Goal: Task Accomplishment & Management: Manage account settings

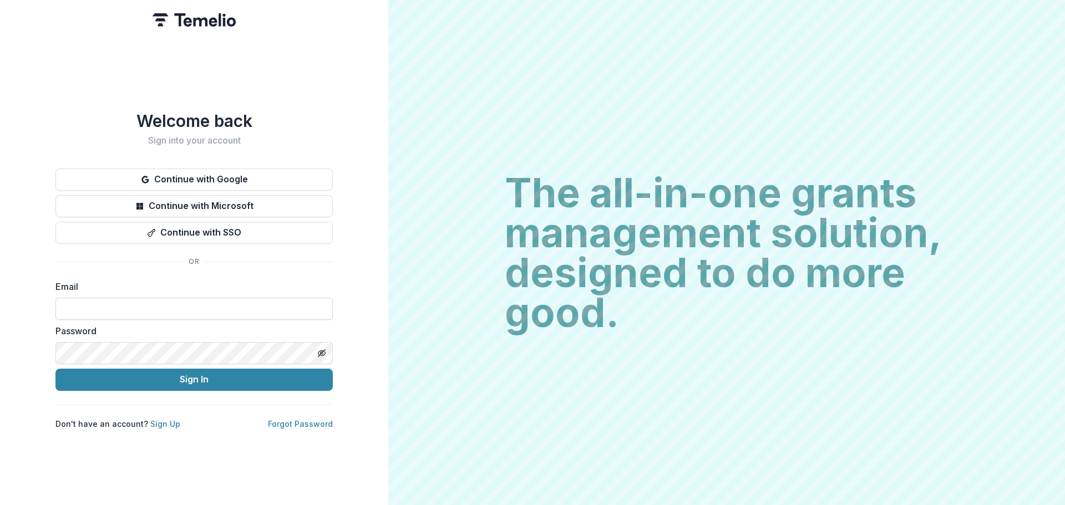
click at [202, 308] on input at bounding box center [193, 309] width 277 height 22
type input "**********"
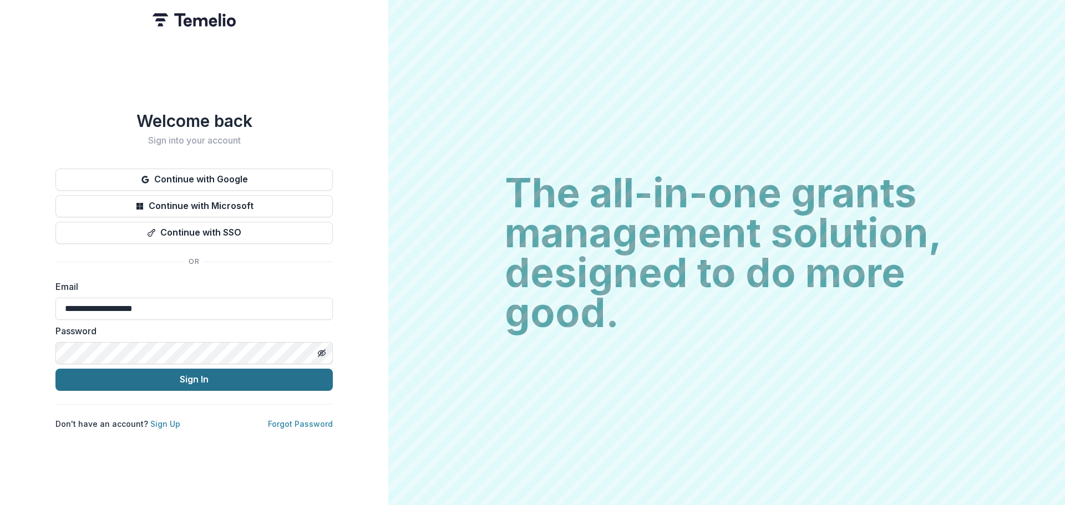
click at [198, 377] on button "Sign In" at bounding box center [193, 380] width 277 height 22
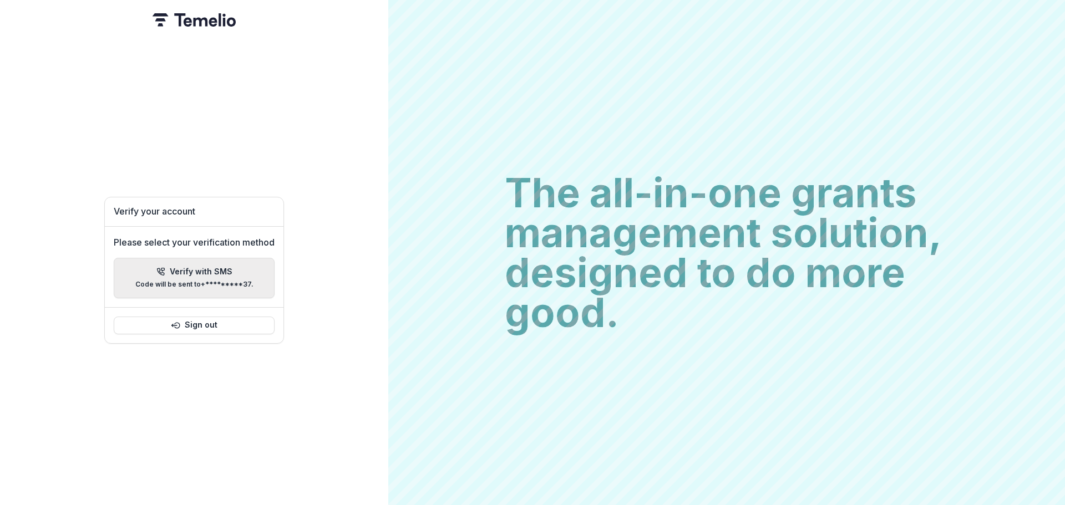
click at [201, 267] on p "Verify with SMS" at bounding box center [201, 271] width 63 height 9
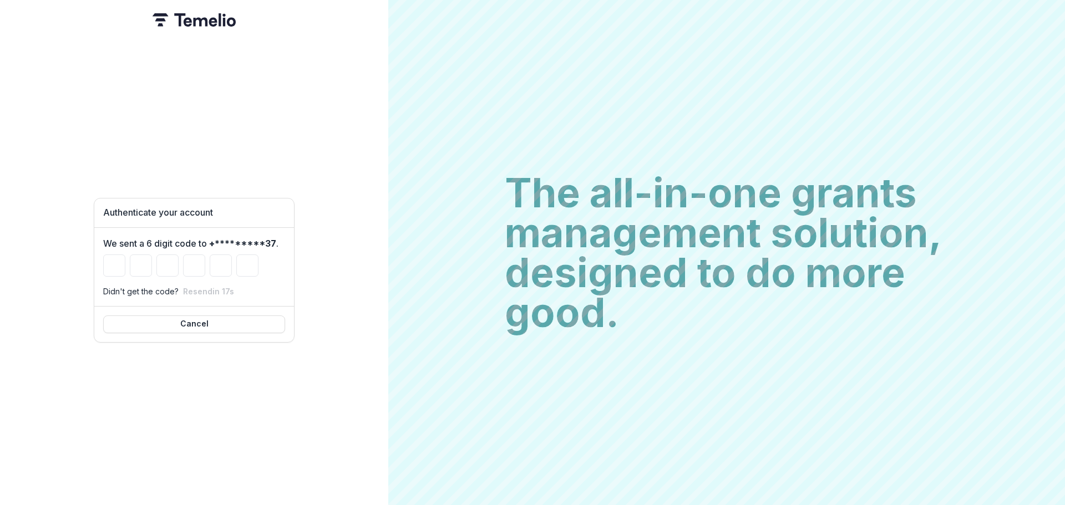
type input "*"
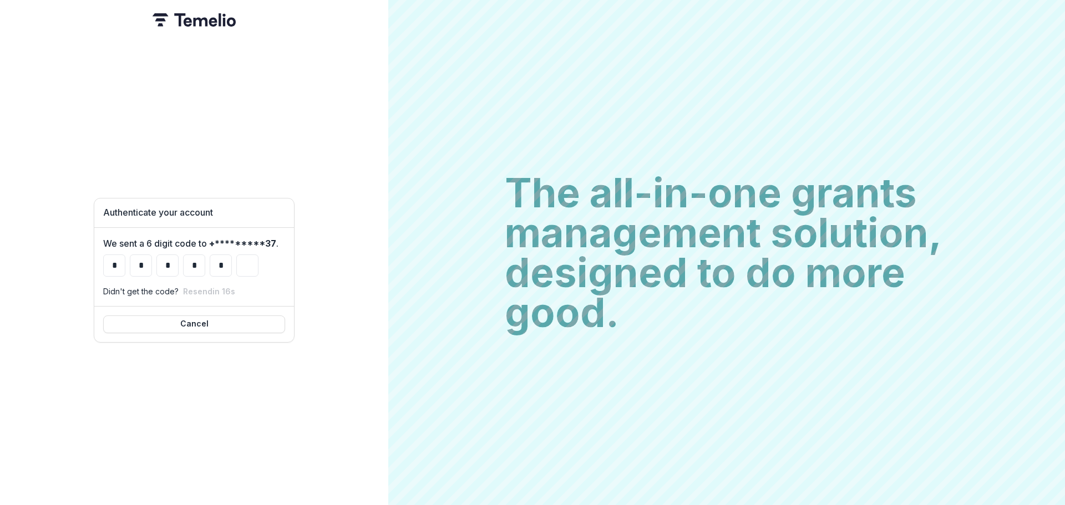
type input "*"
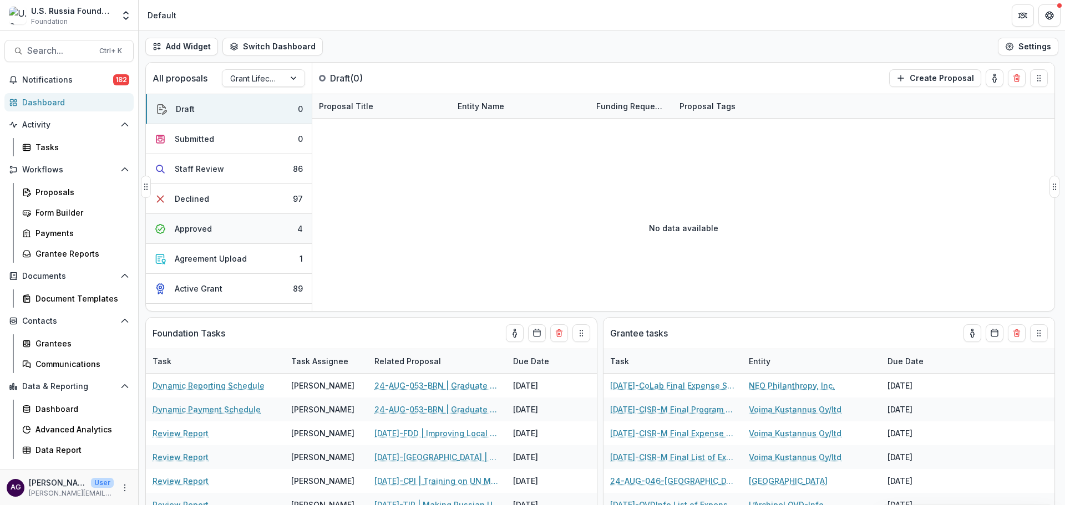
click at [194, 228] on div "Approved" at bounding box center [193, 229] width 37 height 12
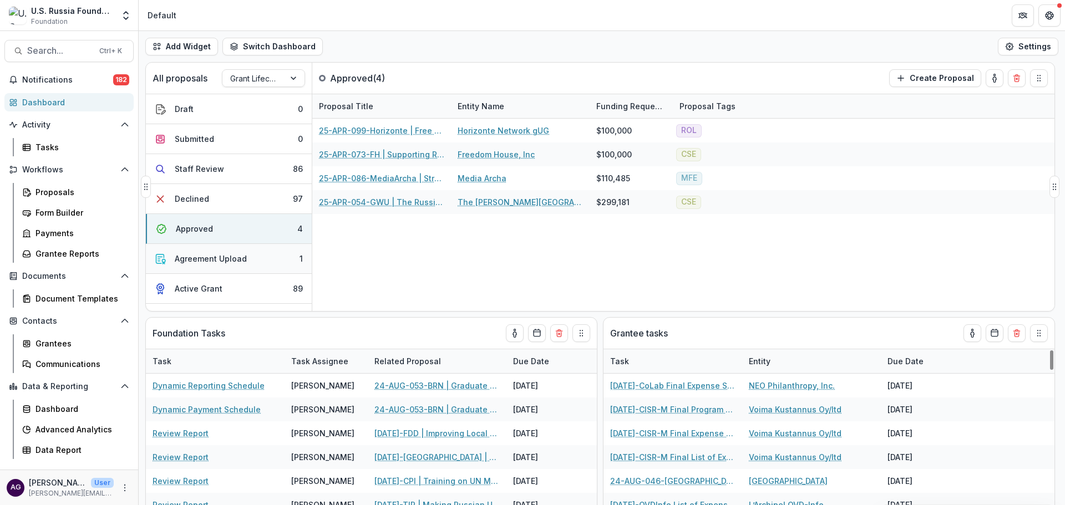
click at [189, 257] on div "Agreement Upload" at bounding box center [211, 259] width 72 height 12
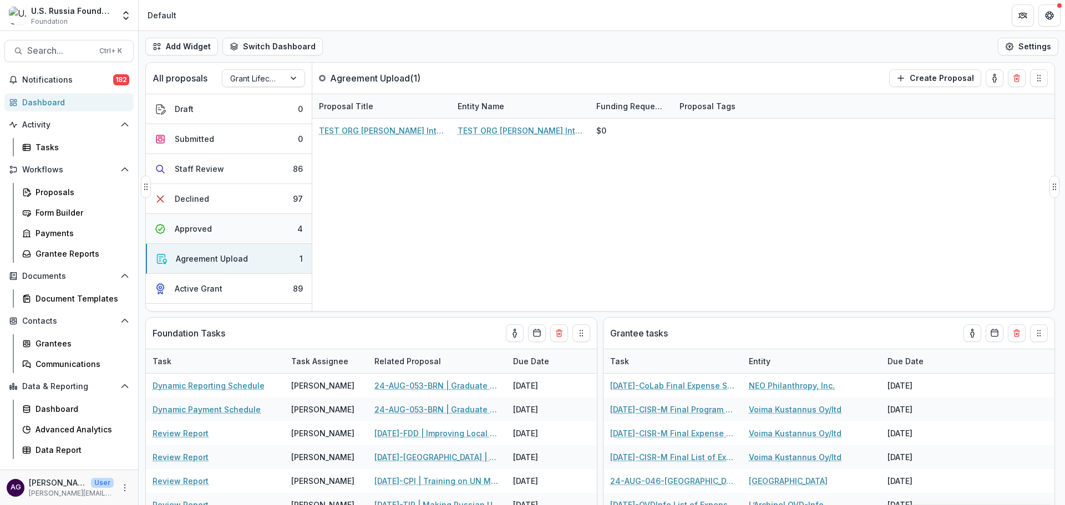
click at [190, 225] on div "Approved" at bounding box center [193, 229] width 37 height 12
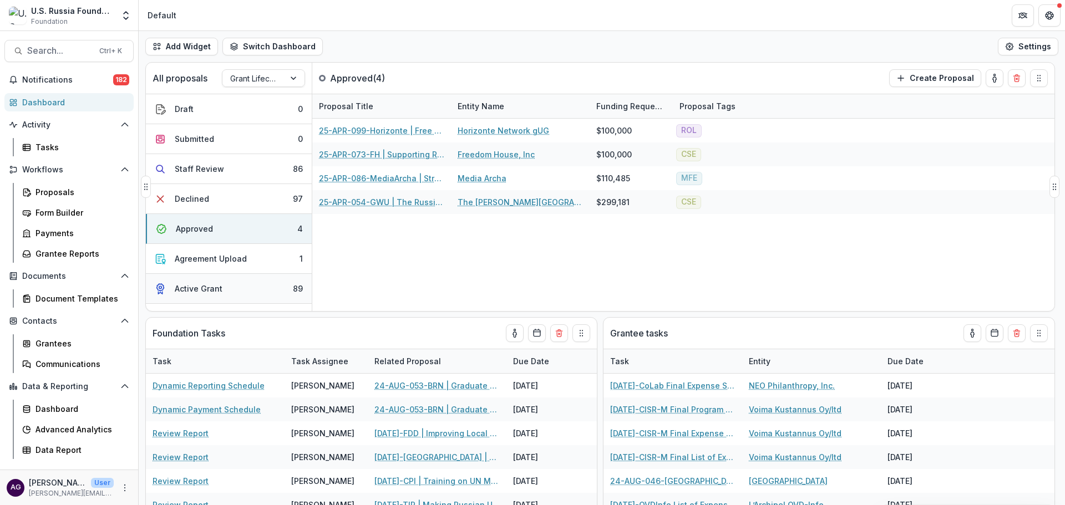
click at [197, 289] on div "Active Grant" at bounding box center [199, 289] width 48 height 12
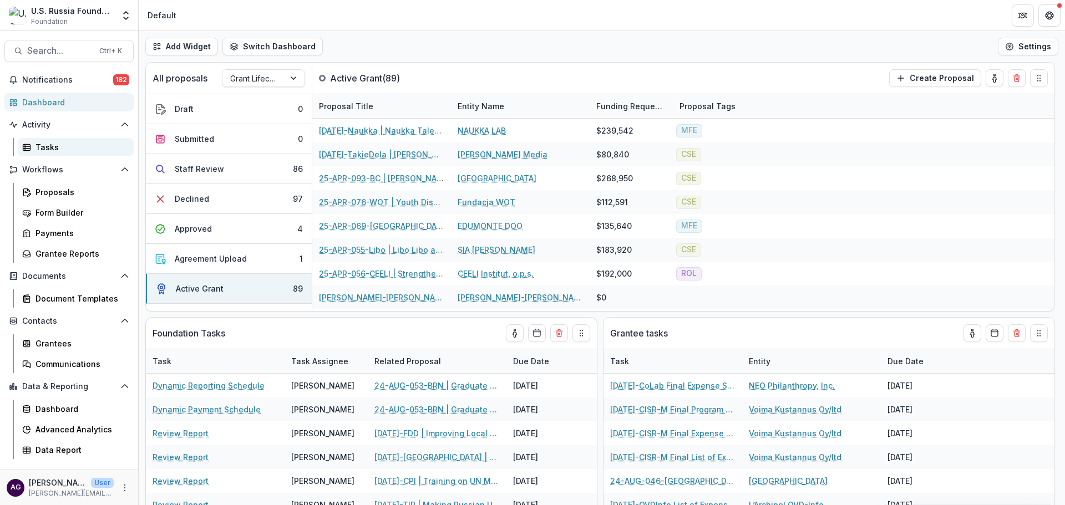
click at [48, 148] on div "Tasks" at bounding box center [79, 147] width 89 height 12
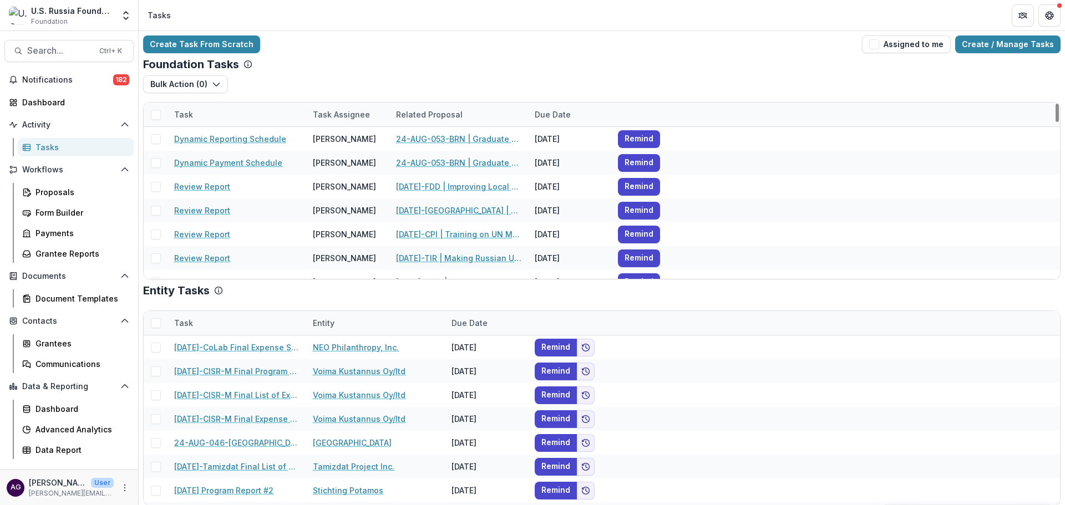
click at [337, 113] on div "Task Assignee" at bounding box center [341, 115] width 70 height 12
click at [338, 158] on span "Sort Ascending" at bounding box center [357, 162] width 59 height 9
click at [360, 79] on div "Bulk Action ( 0 ) Reporting Schedule Tasks" at bounding box center [601, 88] width 917 height 27
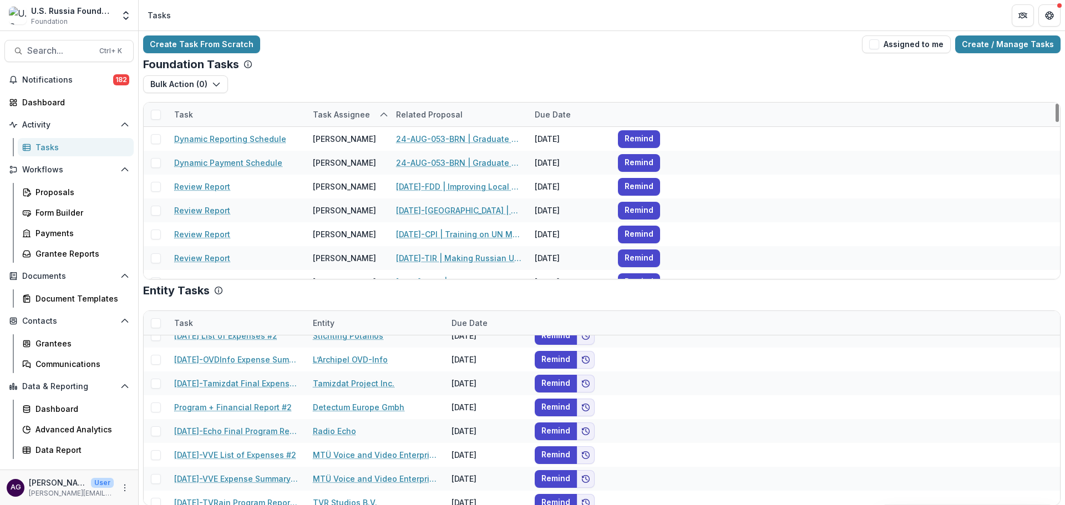
drag, startPoint x: 1055, startPoint y: 110, endPoint x: 1044, endPoint y: 77, distance: 35.4
click at [1055, 104] on div at bounding box center [1056, 113] width 3 height 18
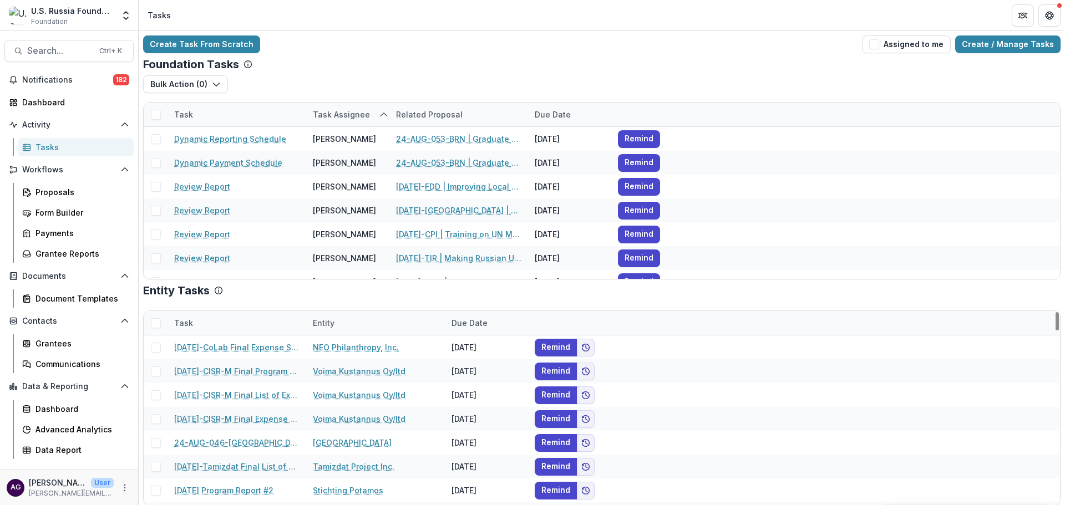
drag, startPoint x: 1055, startPoint y: 332, endPoint x: 1048, endPoint y: 294, distance: 37.9
click at [1055, 312] on div at bounding box center [1056, 321] width 3 height 18
click at [62, 170] on span "Workflows" at bounding box center [69, 169] width 94 height 9
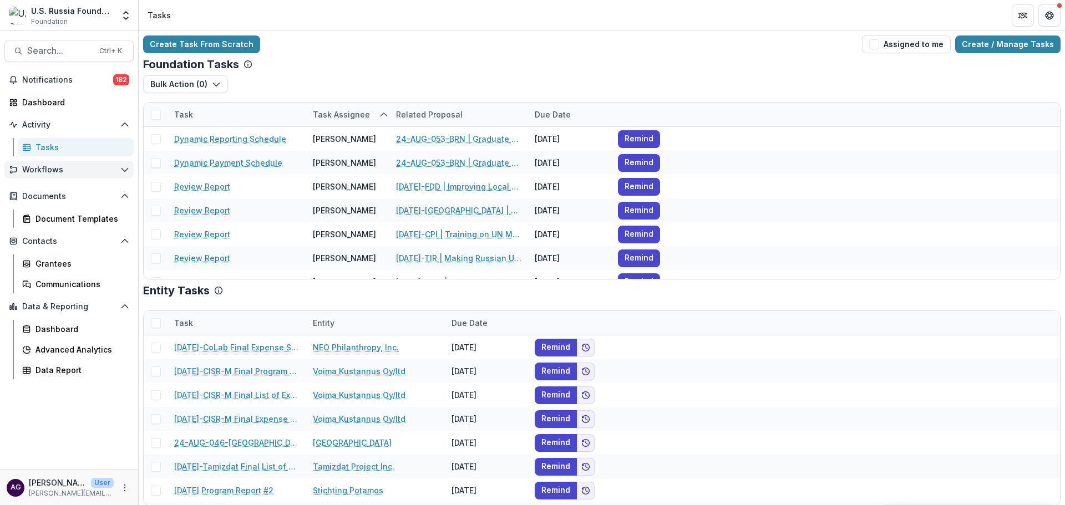
click at [62, 170] on span "Workflows" at bounding box center [69, 169] width 94 height 9
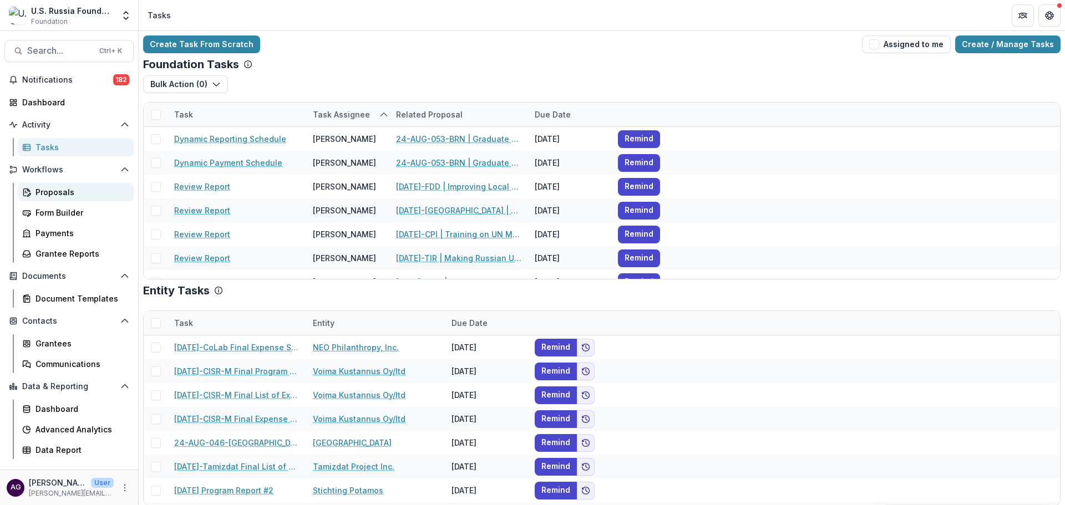
click at [57, 192] on div "Proposals" at bounding box center [79, 192] width 89 height 12
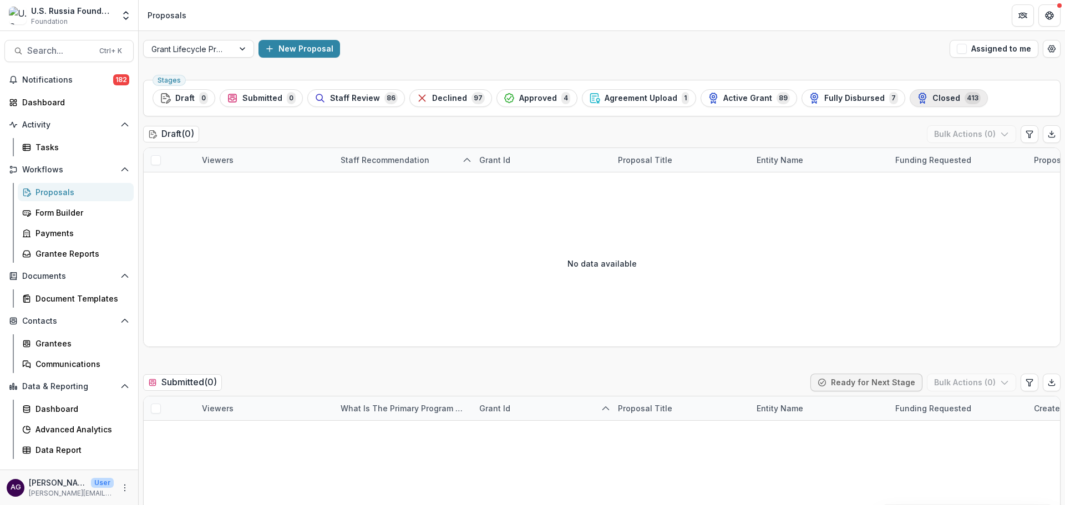
click at [917, 98] on div "Closed 413" at bounding box center [949, 98] width 64 height 12
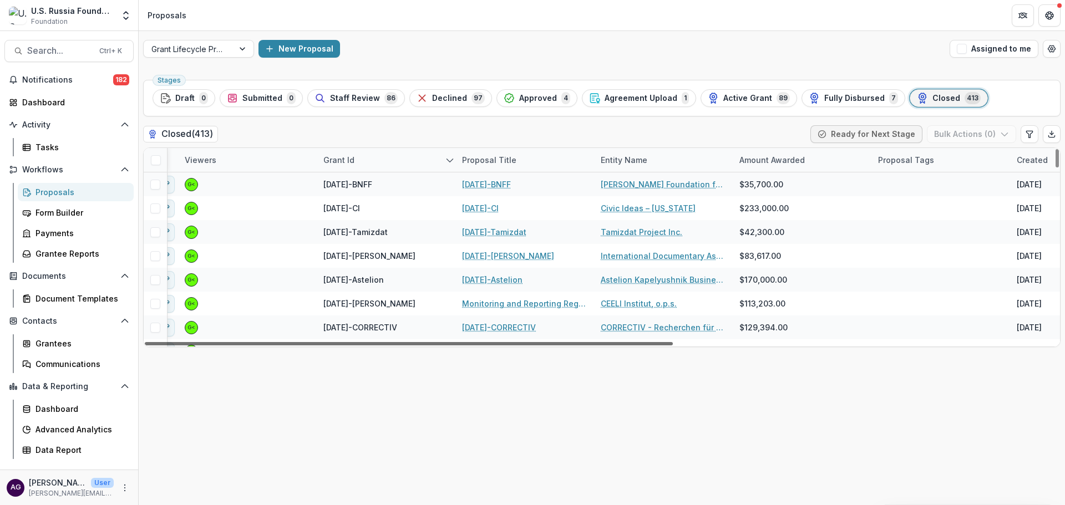
scroll to position [739, 0]
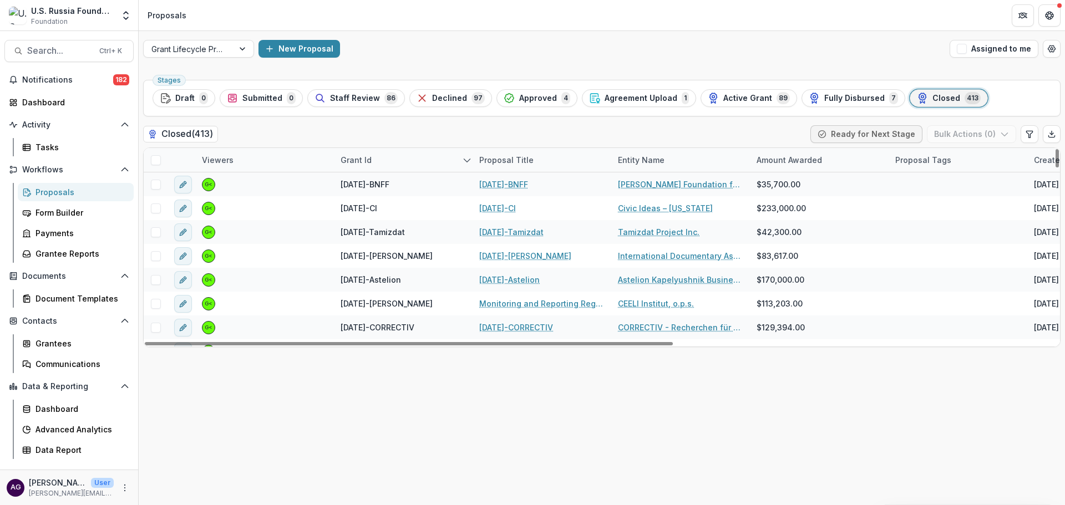
drag, startPoint x: 440, startPoint y: 342, endPoint x: 406, endPoint y: 351, distance: 35.0
click at [406, 346] on div at bounding box center [409, 343] width 528 height 3
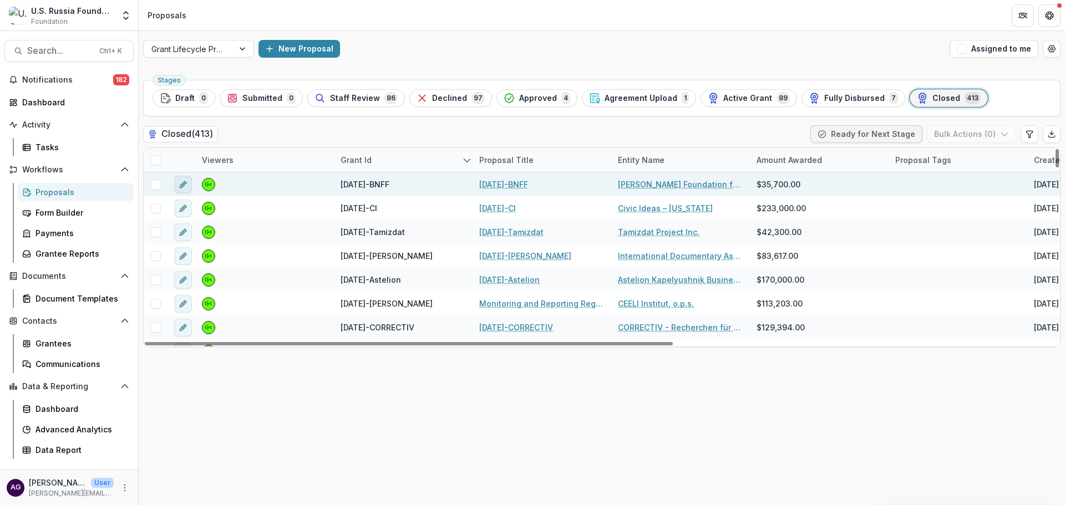
click at [182, 185] on line "edit" at bounding box center [183, 185] width 2 height 2
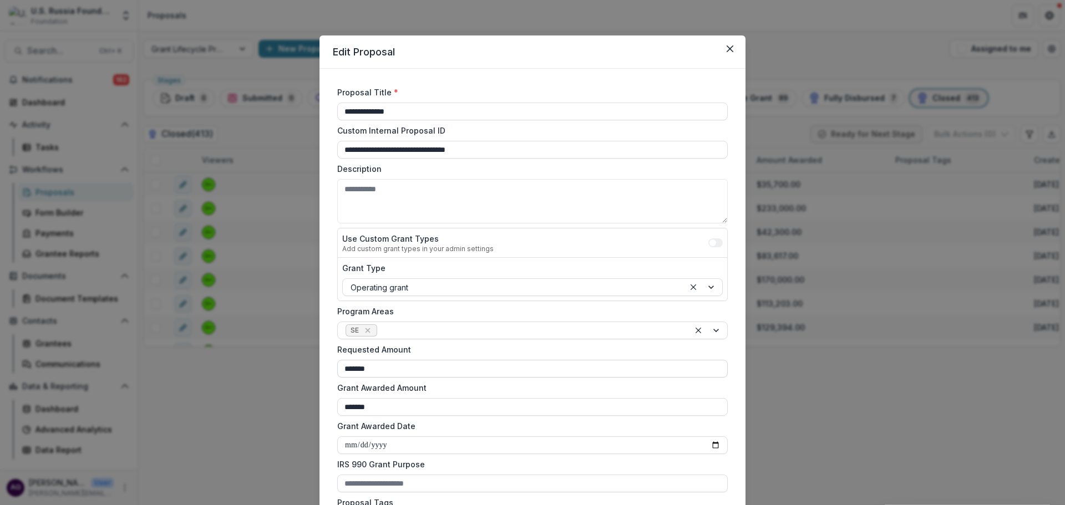
scroll to position [369, 0]
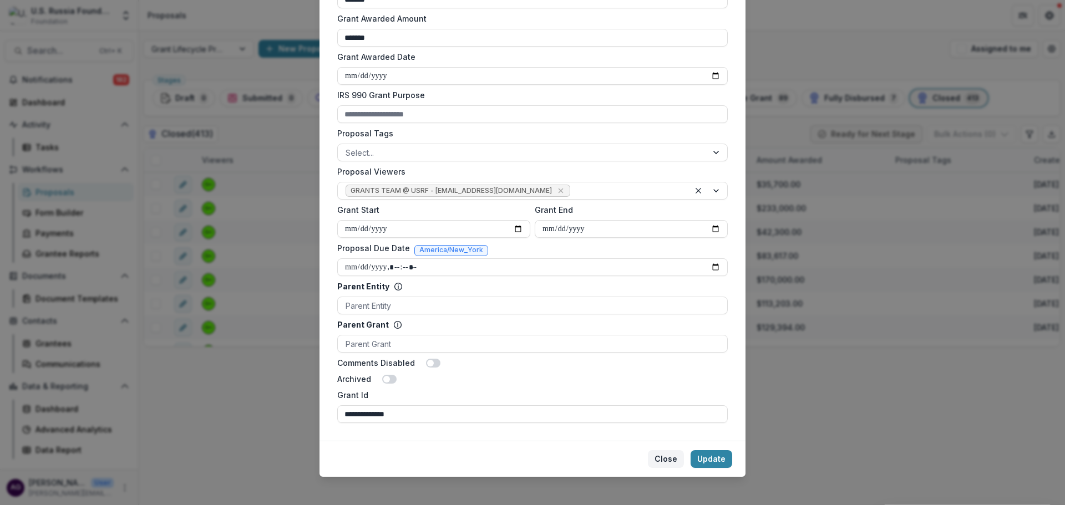
click at [661, 456] on button "Close" at bounding box center [666, 459] width 36 height 18
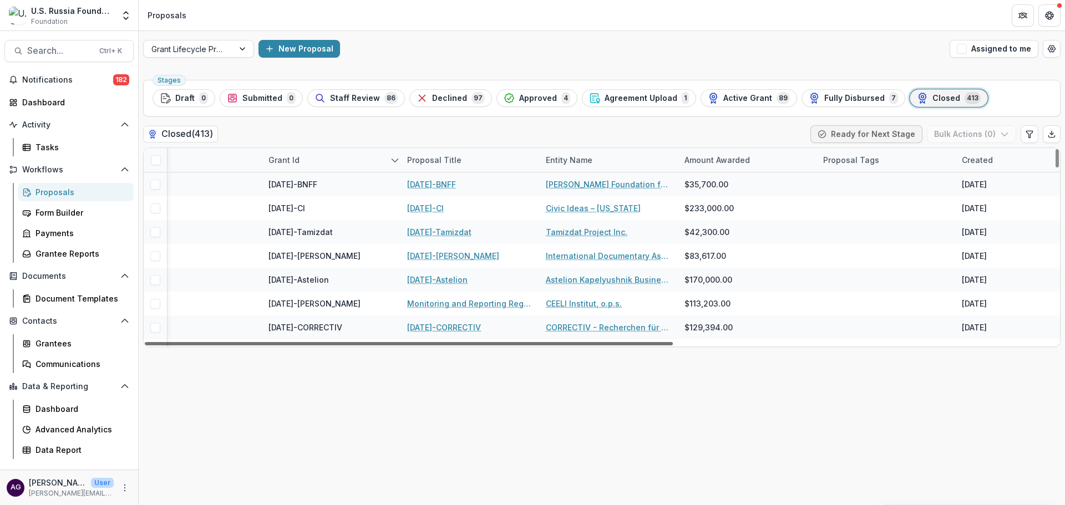
scroll to position [739, 0]
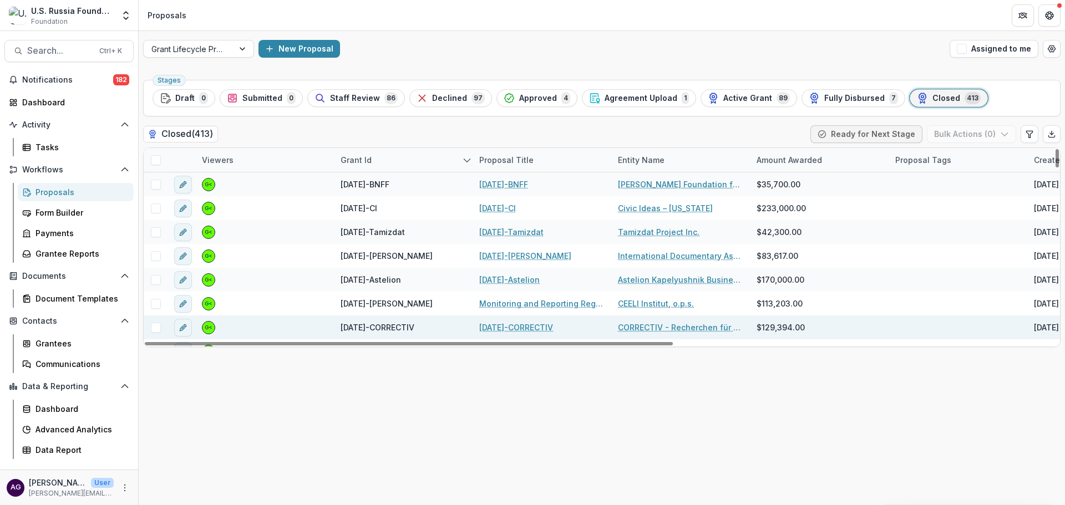
drag, startPoint x: 638, startPoint y: 344, endPoint x: 568, endPoint y: 316, distance: 75.6
click at [590, 342] on div at bounding box center [409, 343] width 528 height 3
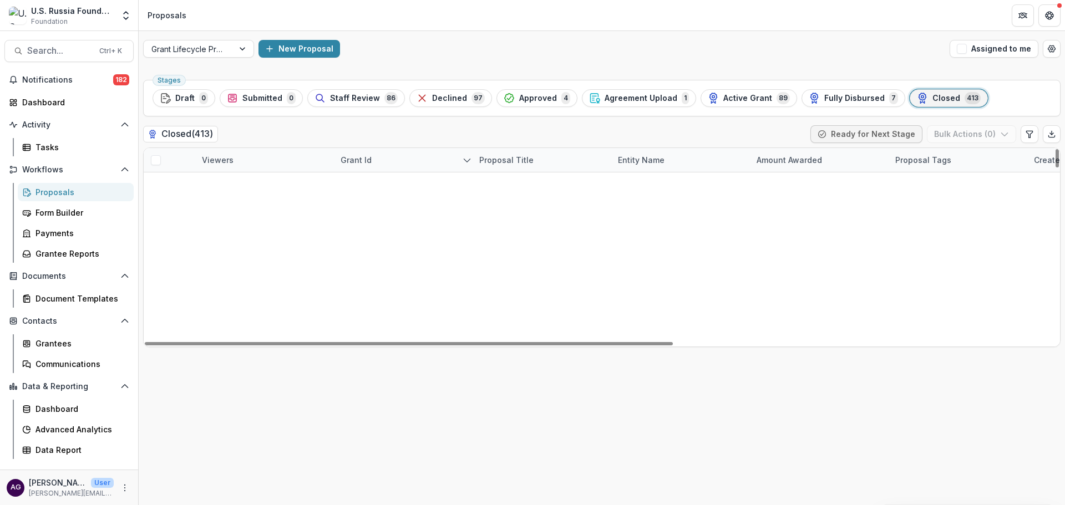
scroll to position [0, 0]
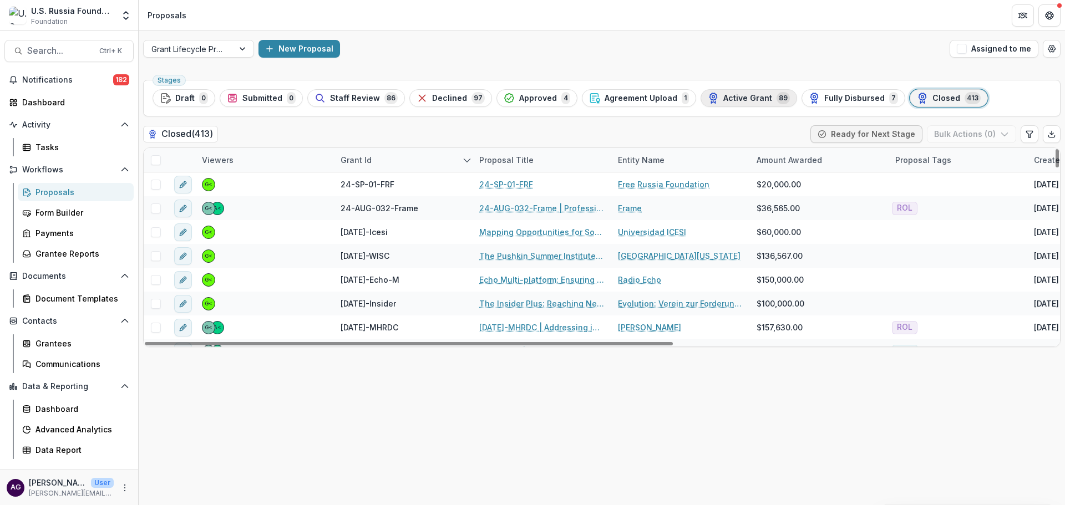
click at [750, 95] on span "Active Grant" at bounding box center [747, 98] width 49 height 9
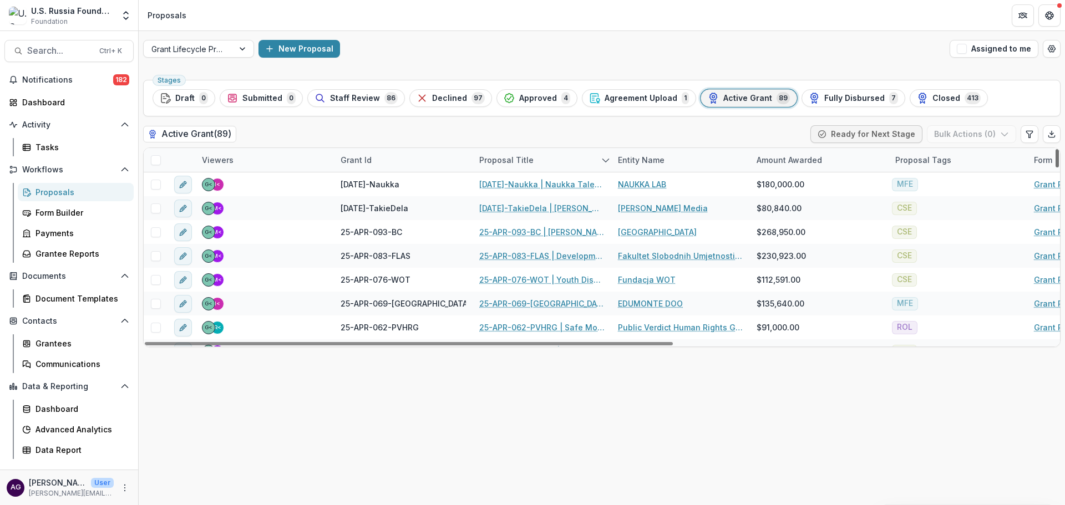
drag, startPoint x: 1057, startPoint y: 195, endPoint x: 1063, endPoint y: 151, distance: 44.9
click at [1059, 151] on div at bounding box center [1056, 158] width 3 height 18
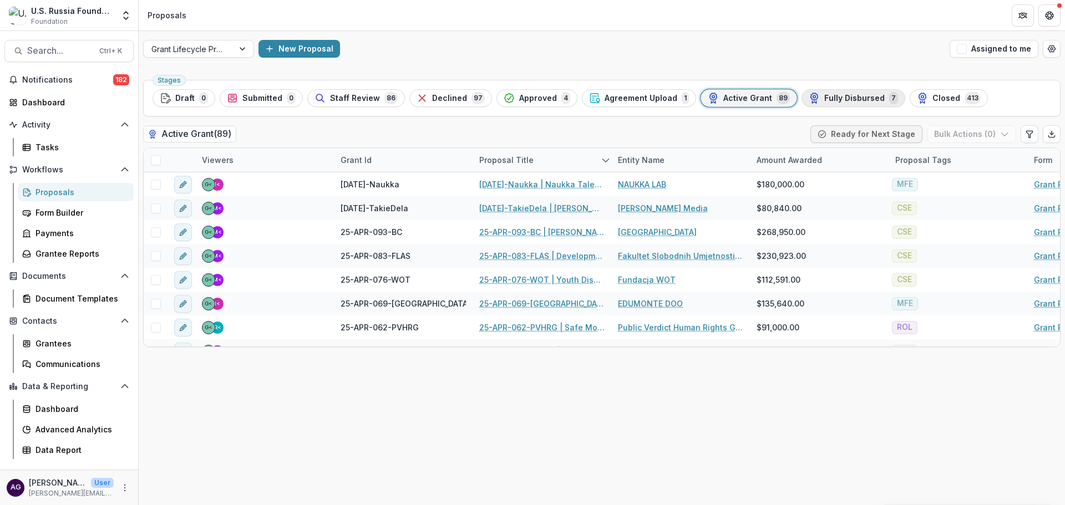
click at [851, 98] on span "Fully Disbursed" at bounding box center [854, 98] width 60 height 9
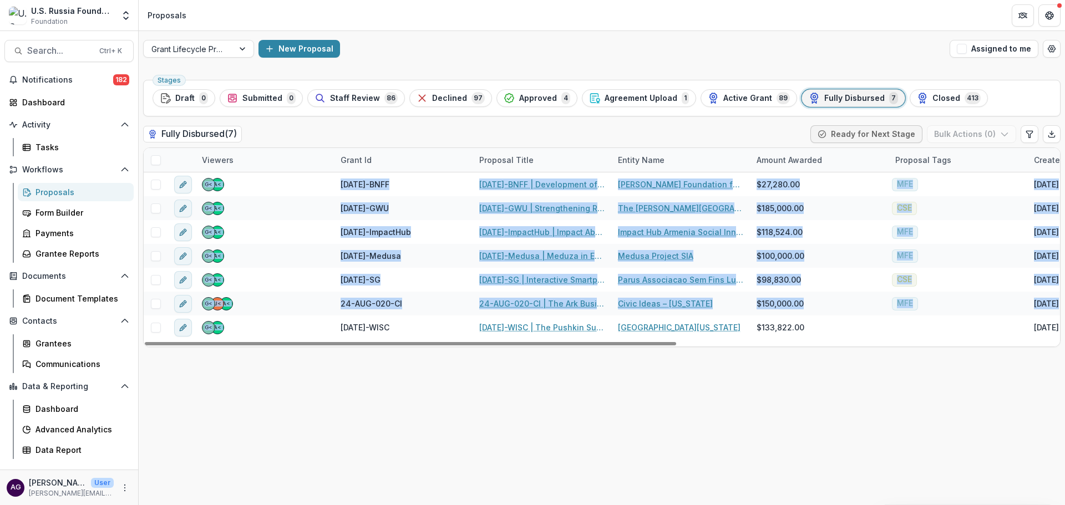
drag, startPoint x: 215, startPoint y: 329, endPoint x: 318, endPoint y: 389, distance: 119.3
click at [318, 389] on div "Stages Draft 0 Submitted 0 Staff Review 86 Declined 97 Approved 4 Agreement Upl…" at bounding box center [602, 290] width 926 height 430
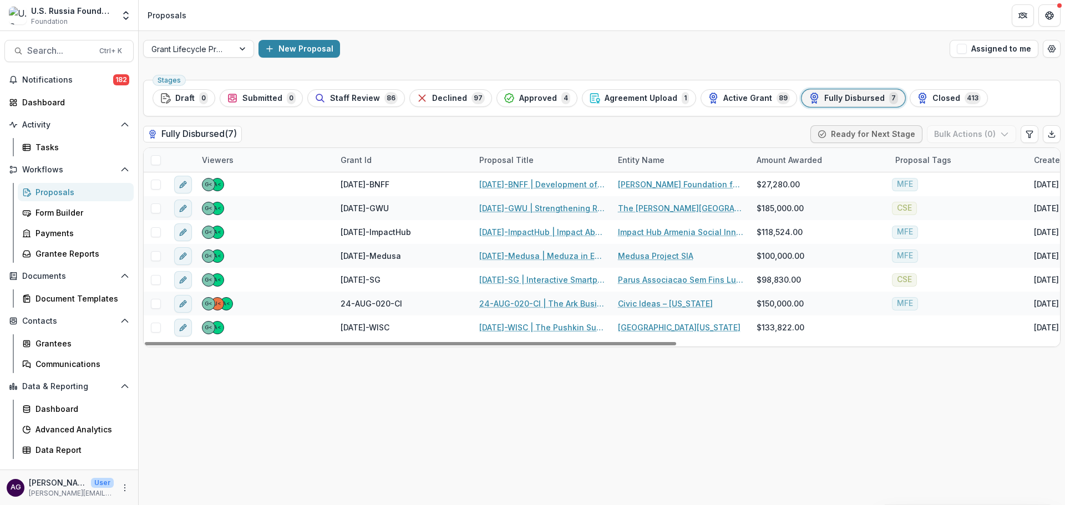
click at [329, 382] on div "Stages Draft 0 Submitted 0 Staff Review 86 Declined 97 Approved 4 Agreement Upl…" at bounding box center [602, 290] width 926 height 430
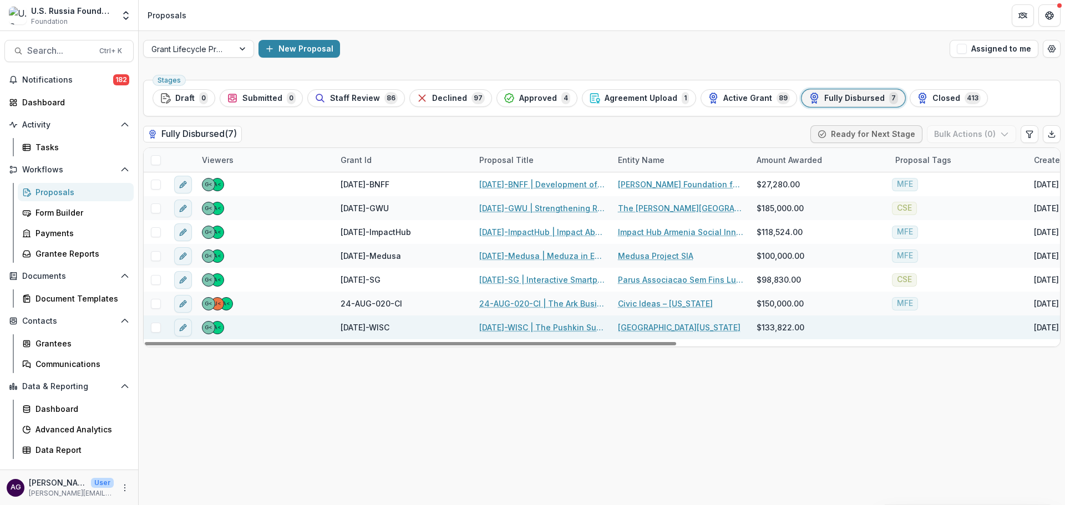
click at [574, 324] on link "24-AUG-109-WISC | The Pushkin Summer Institute: From High School to Professiona…" at bounding box center [541, 328] width 125 height 12
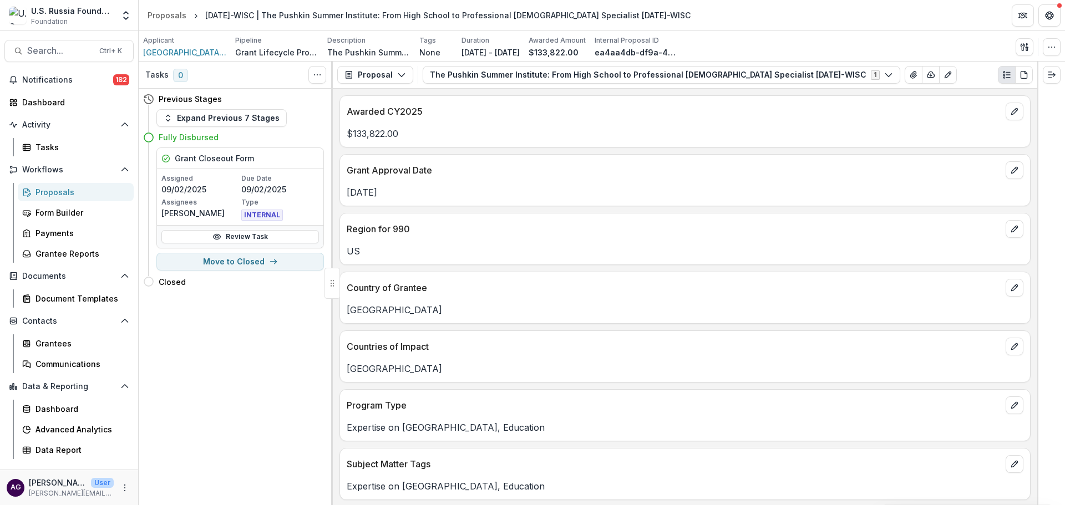
click at [65, 192] on div "Proposals" at bounding box center [79, 192] width 89 height 12
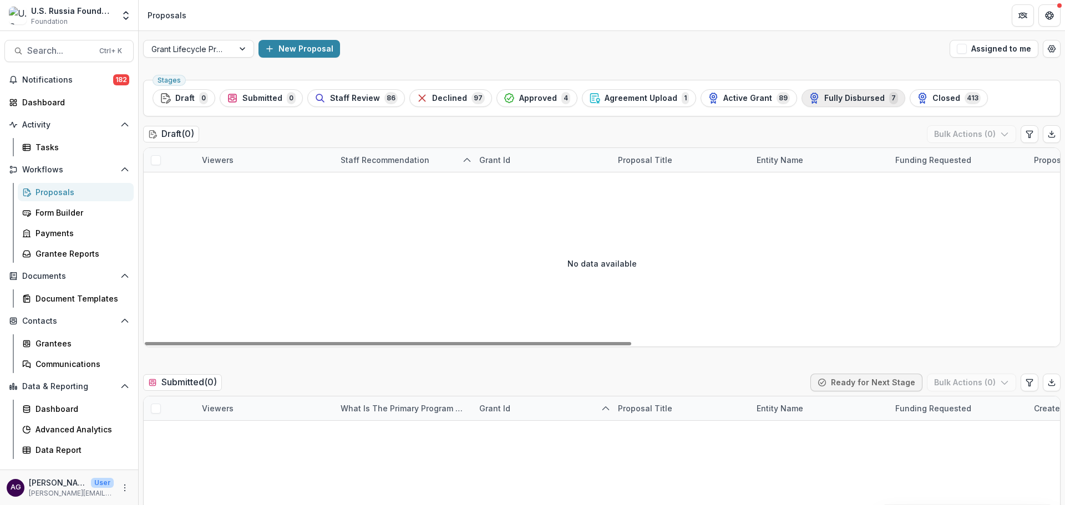
click at [831, 98] on span "Fully Disbursed" at bounding box center [854, 98] width 60 height 9
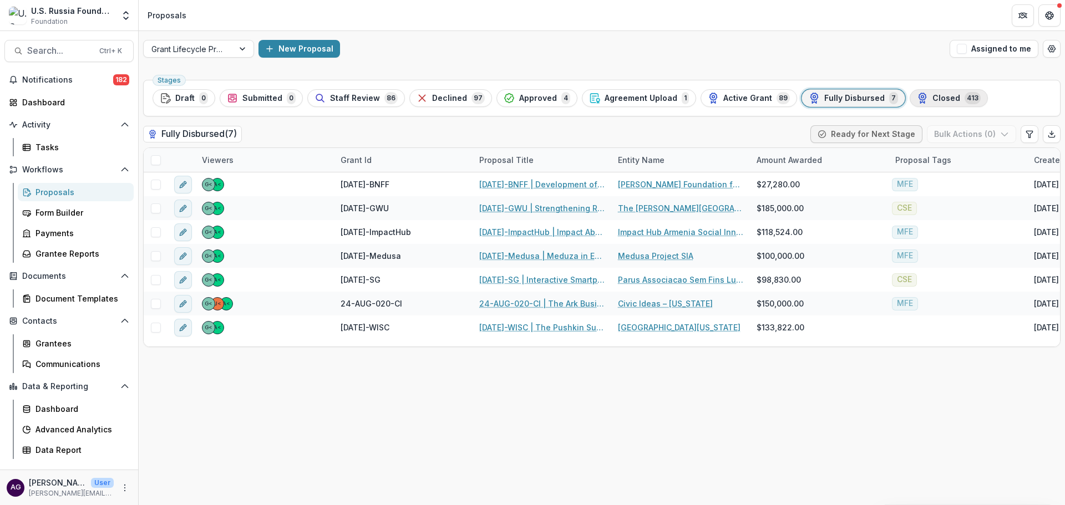
click at [932, 97] on span "Closed" at bounding box center [946, 98] width 28 height 9
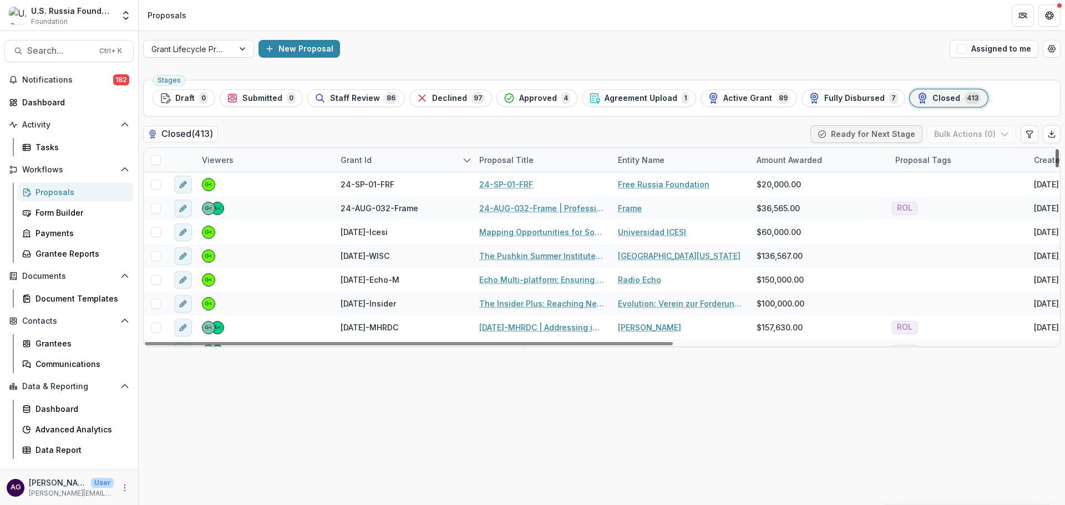
drag, startPoint x: 1056, startPoint y: 164, endPoint x: 1064, endPoint y: 115, distance: 49.0
click at [1059, 149] on div at bounding box center [1056, 158] width 3 height 18
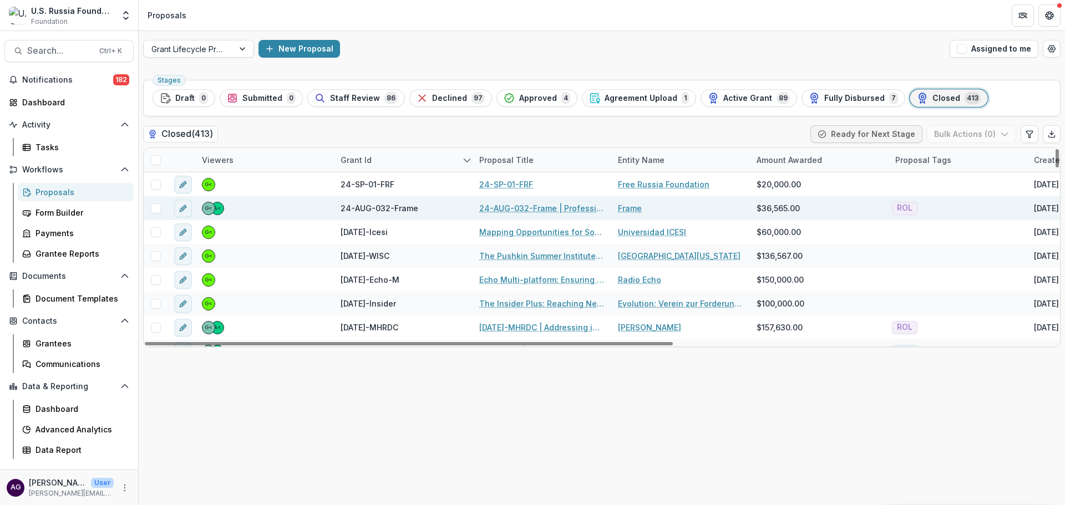
click at [520, 206] on link "24-AUG-032-Frame | Professional Development Program for Human Rights Defenders …" at bounding box center [541, 208] width 125 height 12
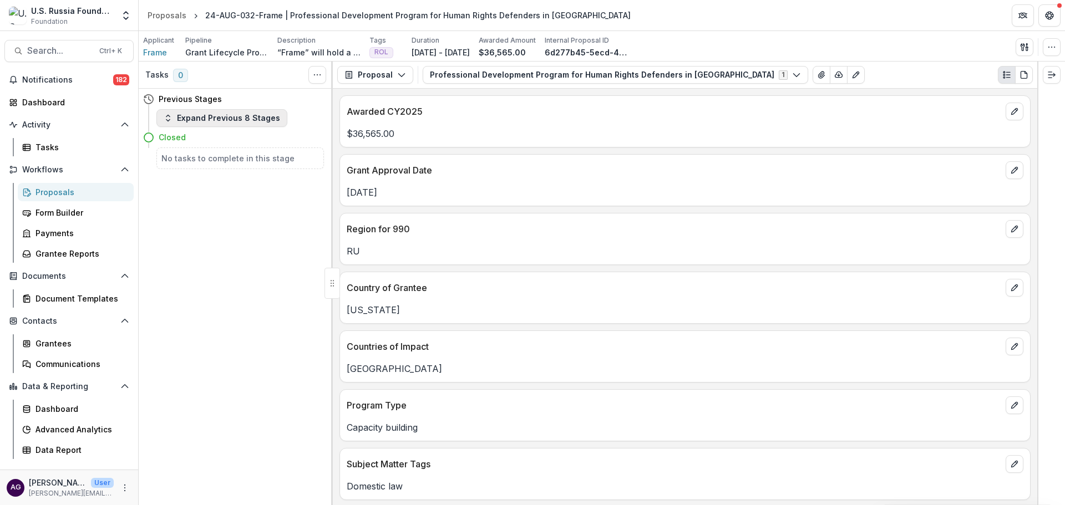
click at [217, 121] on button "Expand Previous 8 Stages" at bounding box center [221, 118] width 131 height 18
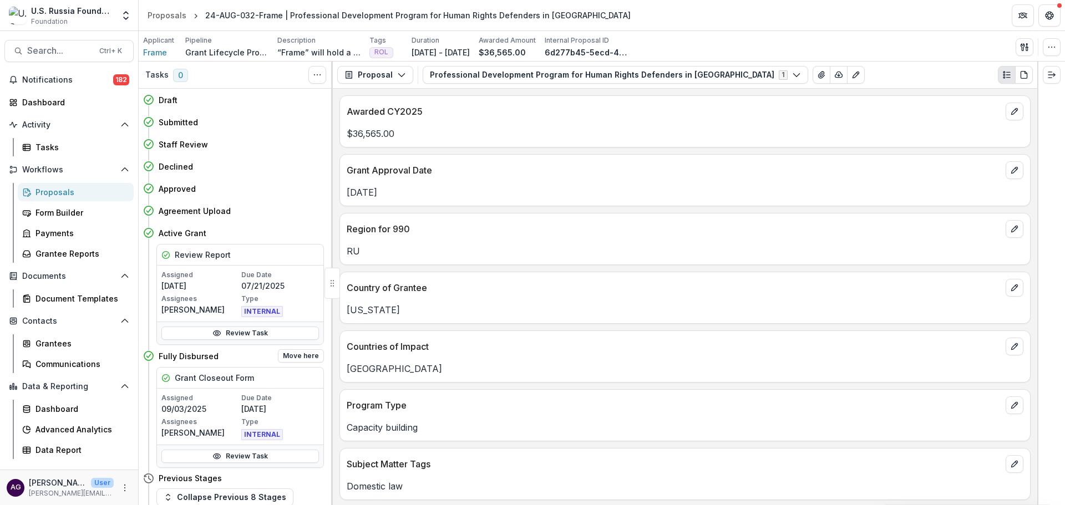
scroll to position [43, 0]
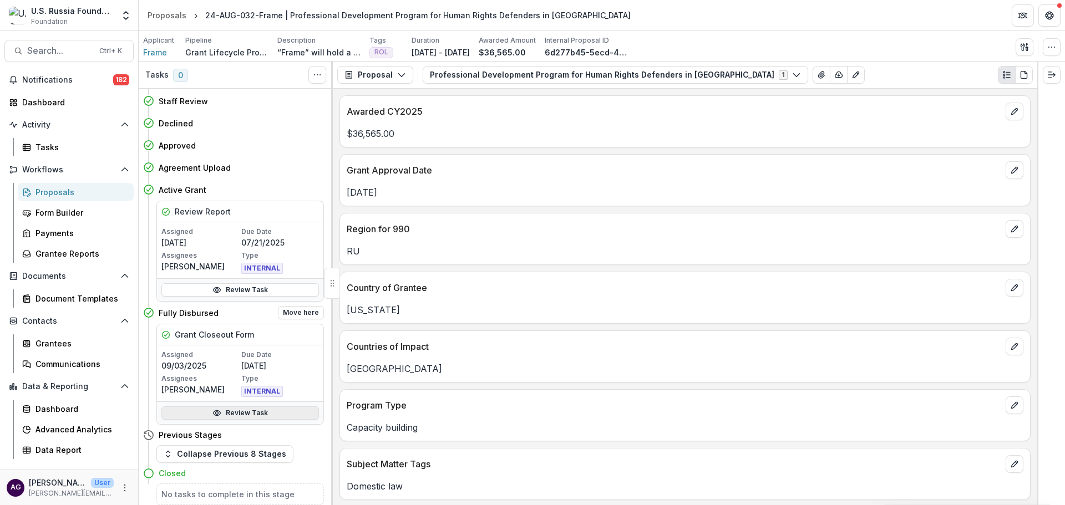
click at [250, 410] on link "Review Task" at bounding box center [240, 413] width 158 height 13
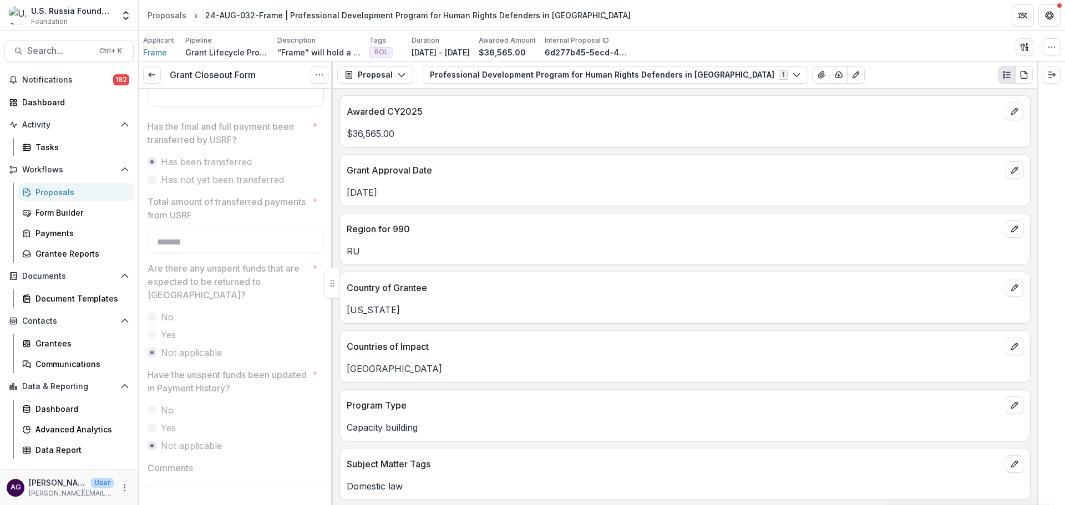
scroll to position [1413, 0]
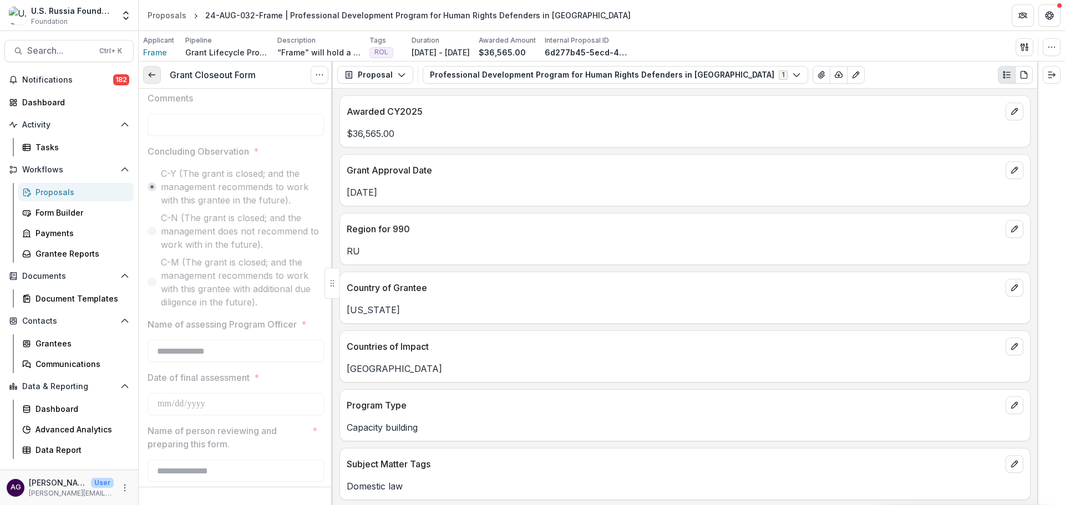
click at [148, 73] on icon at bounding box center [152, 74] width 9 height 9
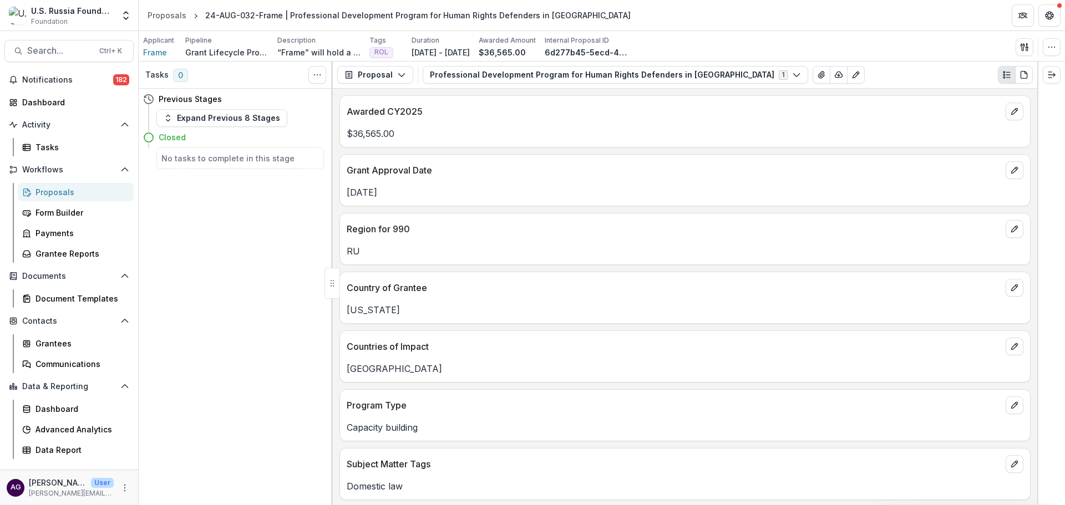
click at [73, 196] on div "Proposals" at bounding box center [79, 192] width 89 height 12
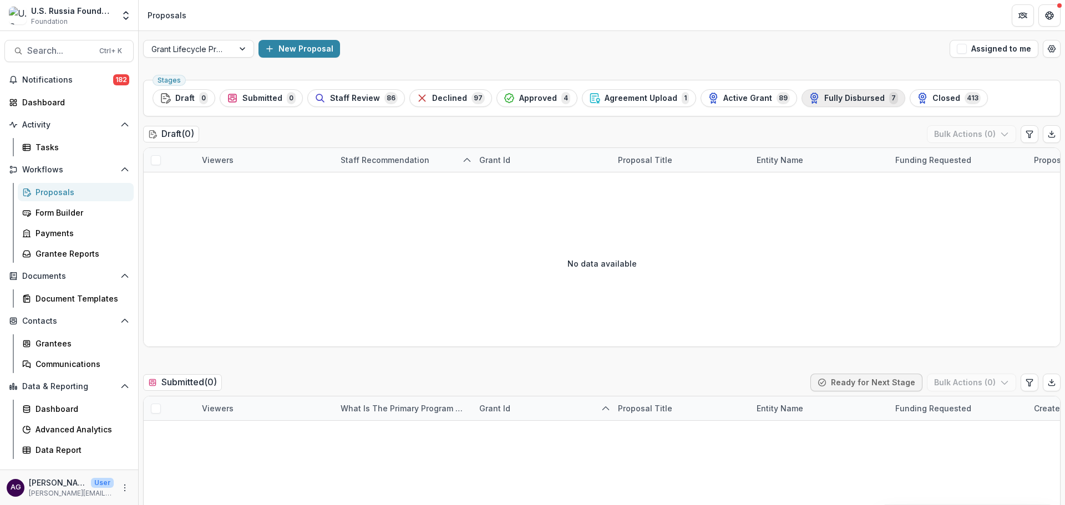
click at [827, 98] on span "Fully Disbursed" at bounding box center [854, 98] width 60 height 9
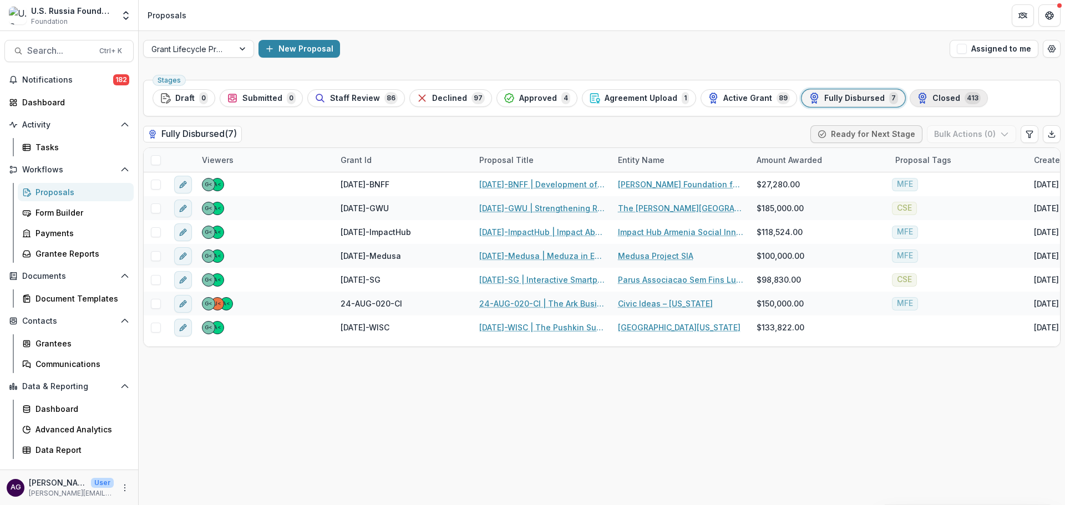
click at [932, 98] on span "Closed" at bounding box center [946, 98] width 28 height 9
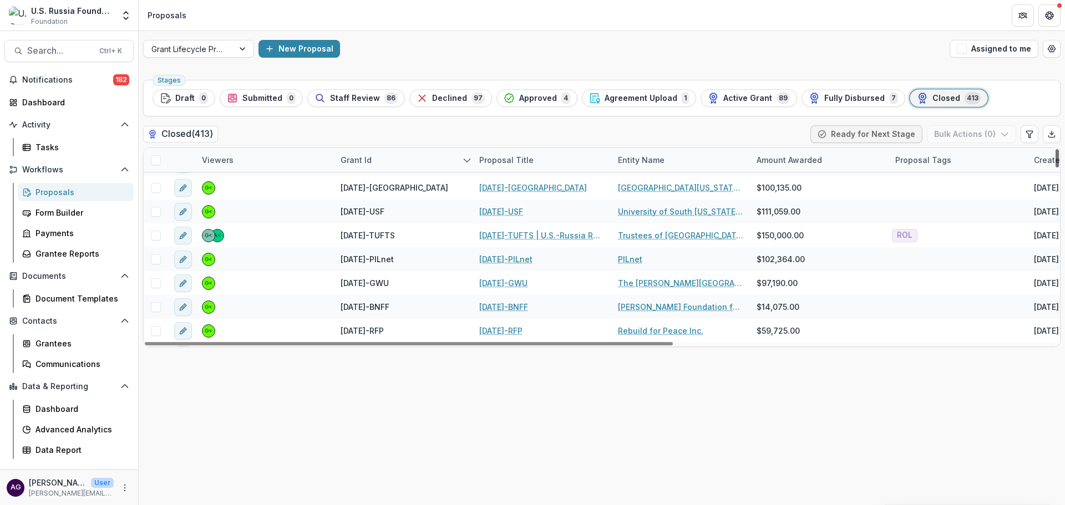
scroll to position [3495, 0]
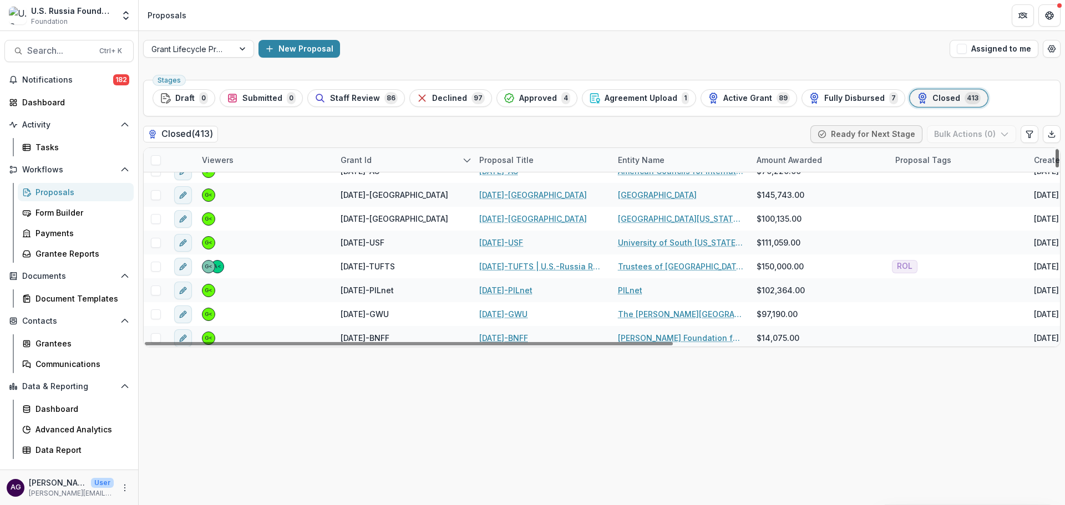
click at [1059, 167] on div at bounding box center [1056, 158] width 3 height 18
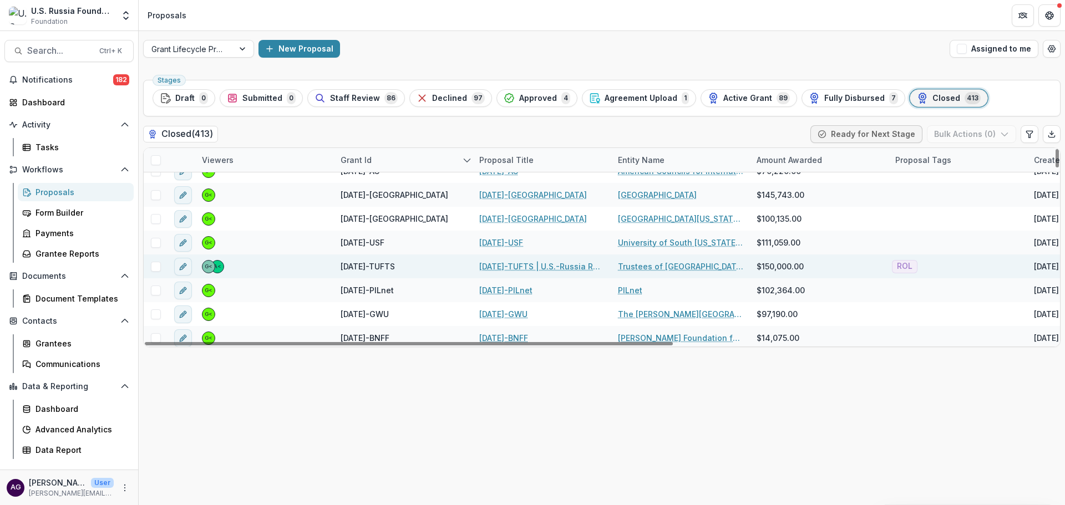
click at [538, 262] on link "20-AUG-16-TUFTS | U.S.-Russia Relations Initiative: Promoting the Rule of Law t…" at bounding box center [541, 267] width 125 height 12
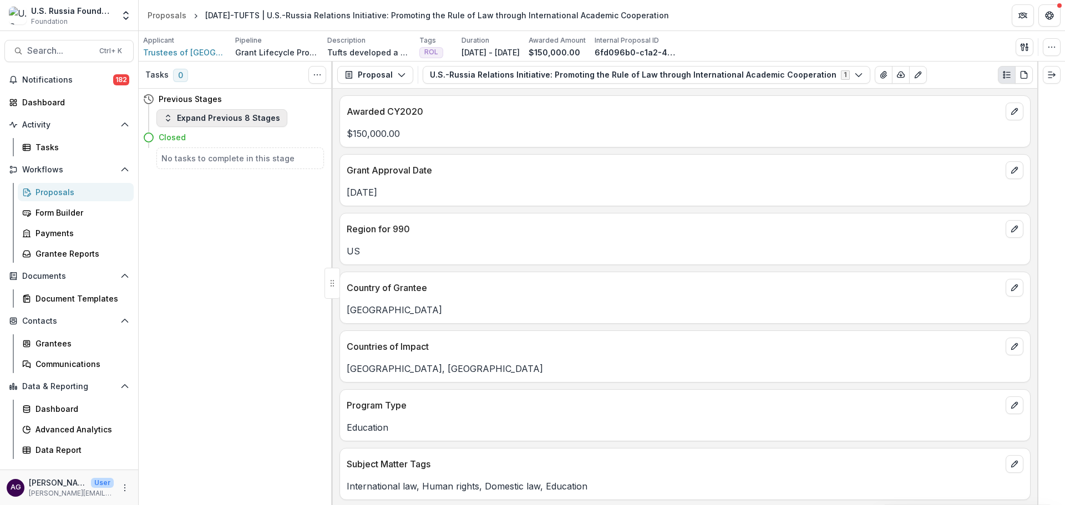
click at [215, 118] on button "Expand Previous 8 Stages" at bounding box center [221, 118] width 131 height 18
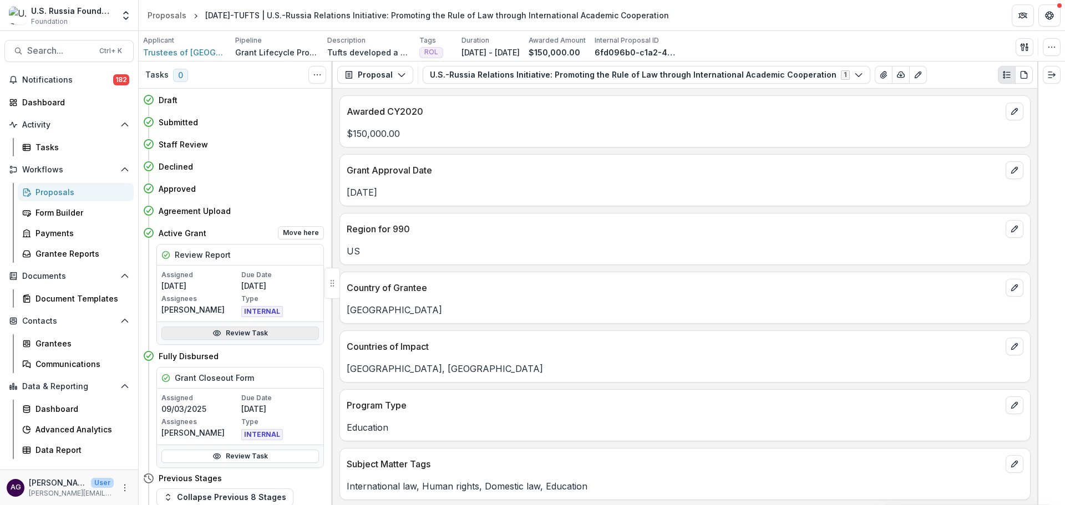
scroll to position [43, 0]
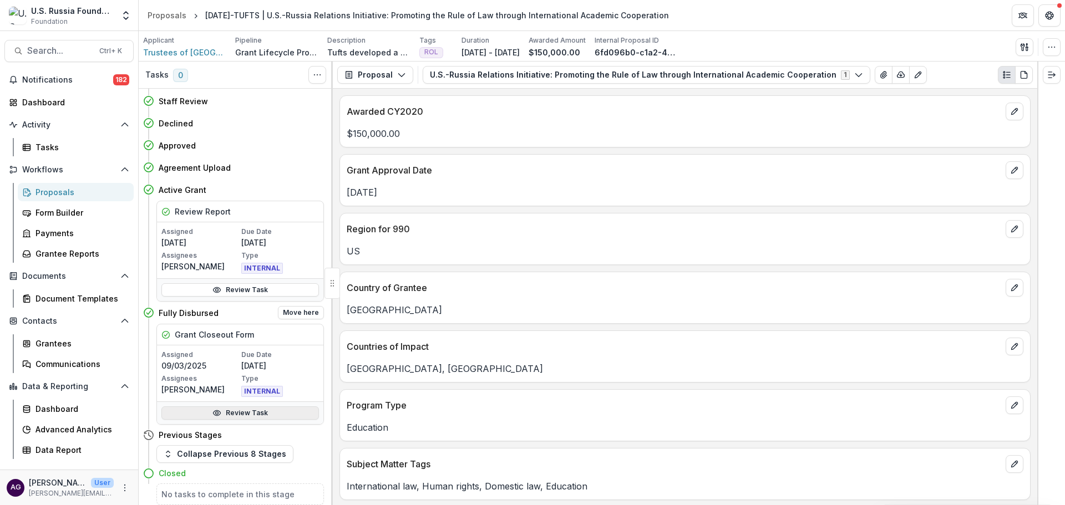
click at [230, 417] on link "Review Task" at bounding box center [240, 413] width 158 height 13
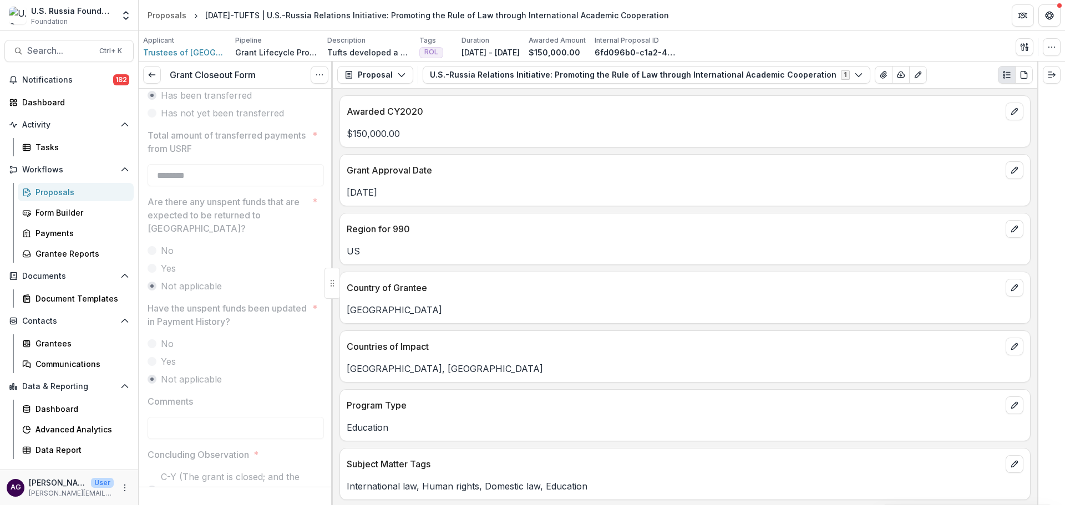
scroll to position [1479, 0]
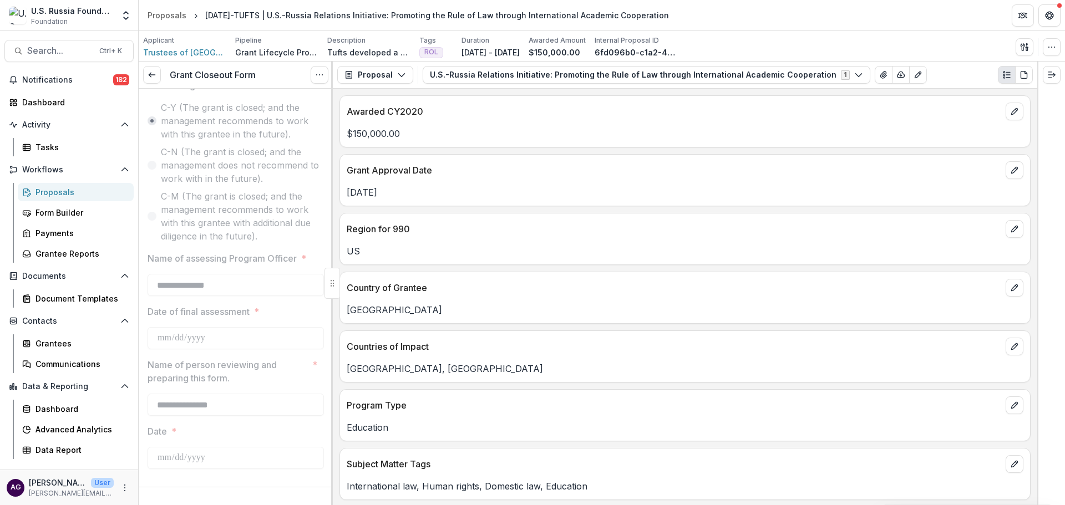
click at [76, 191] on div "Proposals" at bounding box center [79, 192] width 89 height 12
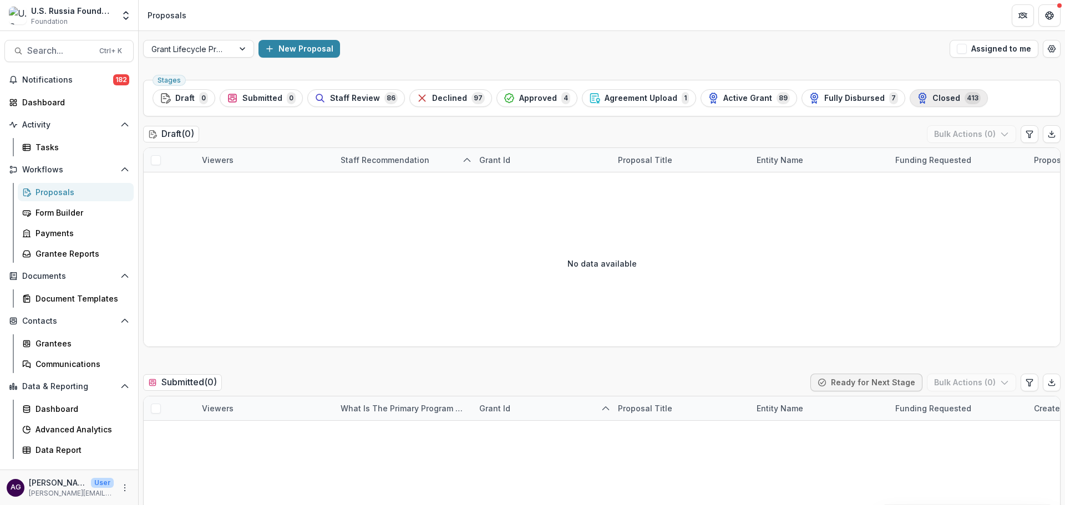
click at [932, 94] on span "Closed" at bounding box center [946, 98] width 28 height 9
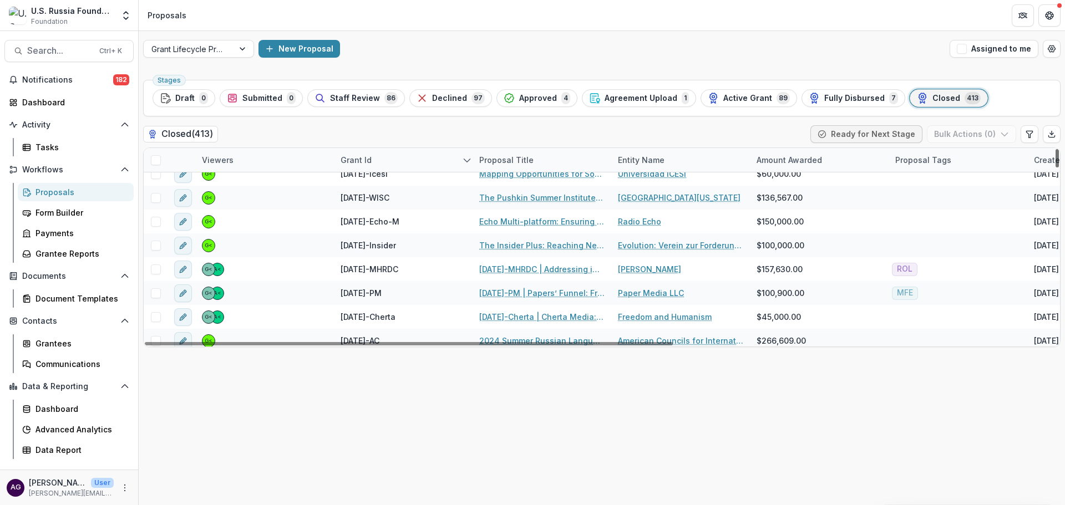
scroll to position [43, 0]
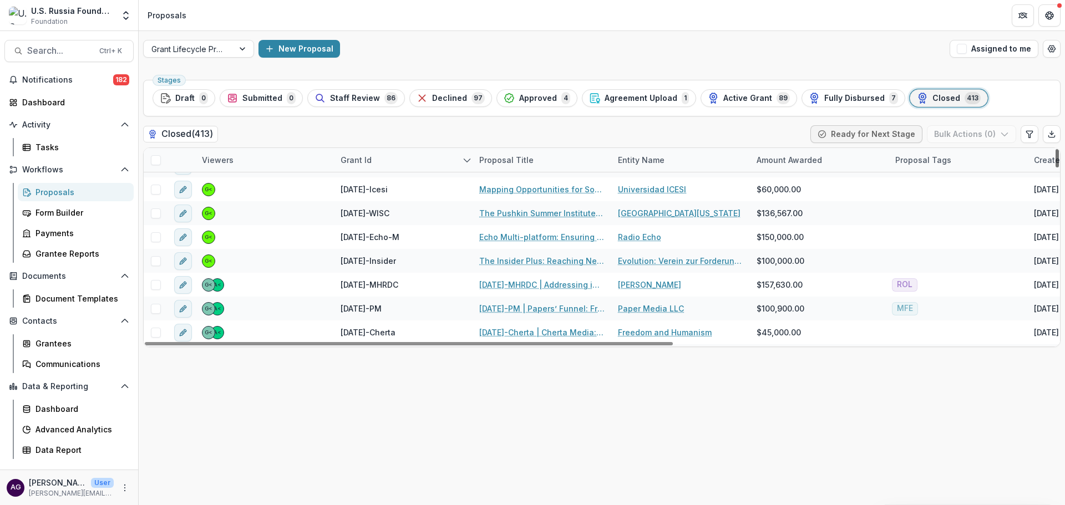
drag, startPoint x: 1058, startPoint y: 168, endPoint x: 1060, endPoint y: 162, distance: 6.2
click at [1059, 162] on div at bounding box center [1056, 158] width 3 height 18
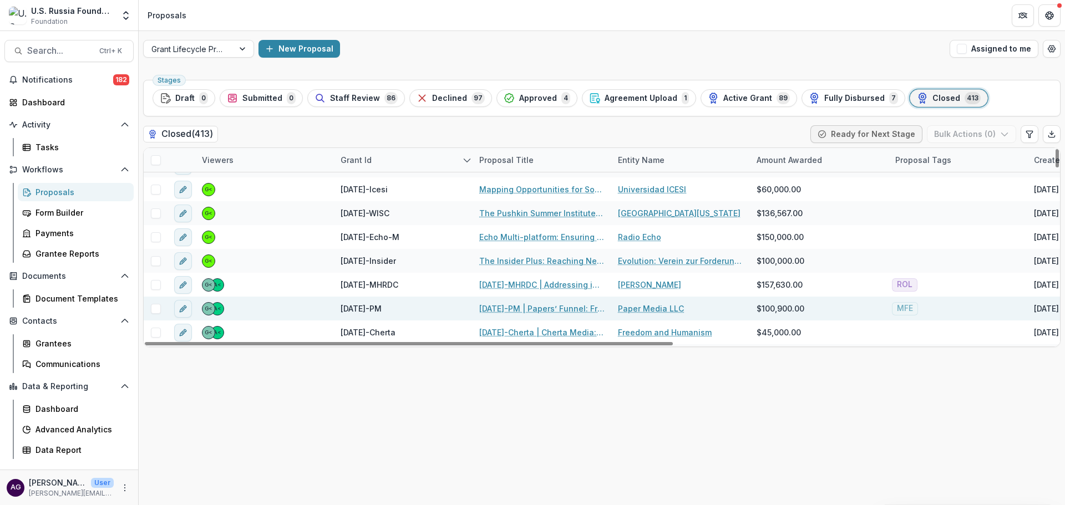
click at [560, 308] on link "23-DEC-11-PM | Papers’ Funnel: From the Emigrant Community Media to the Commerc…" at bounding box center [541, 309] width 125 height 12
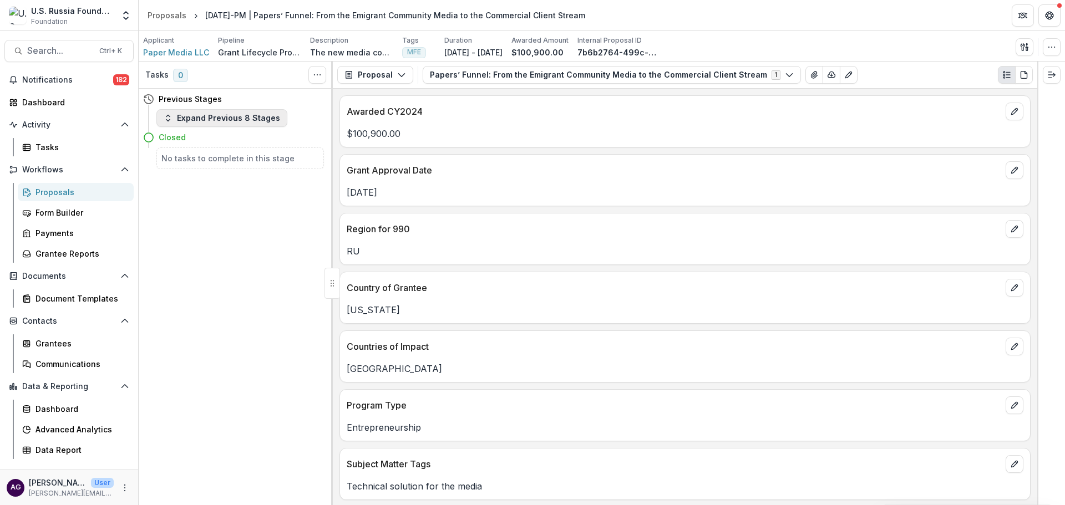
click at [201, 119] on button "Expand Previous 8 Stages" at bounding box center [221, 118] width 131 height 18
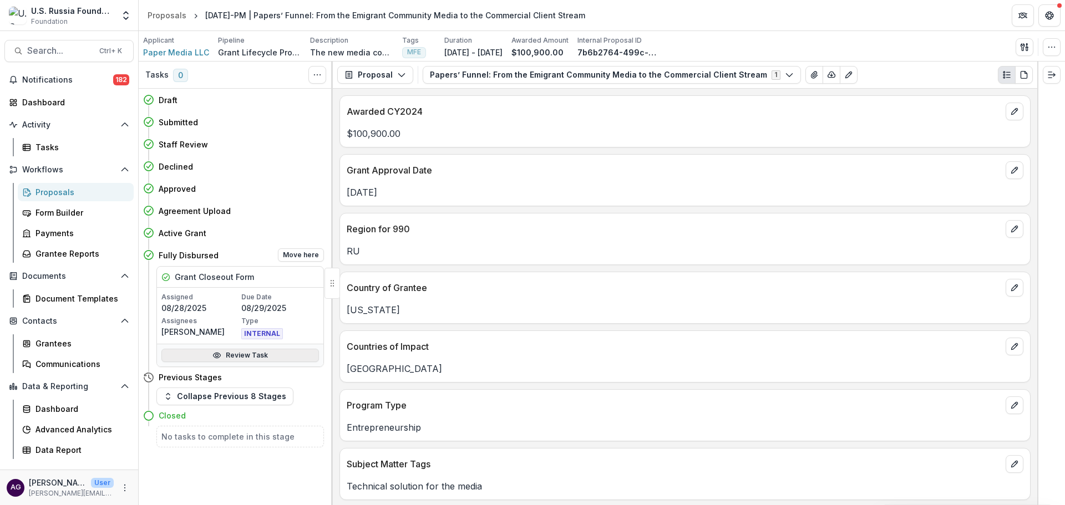
click at [250, 357] on link "Review Task" at bounding box center [240, 355] width 158 height 13
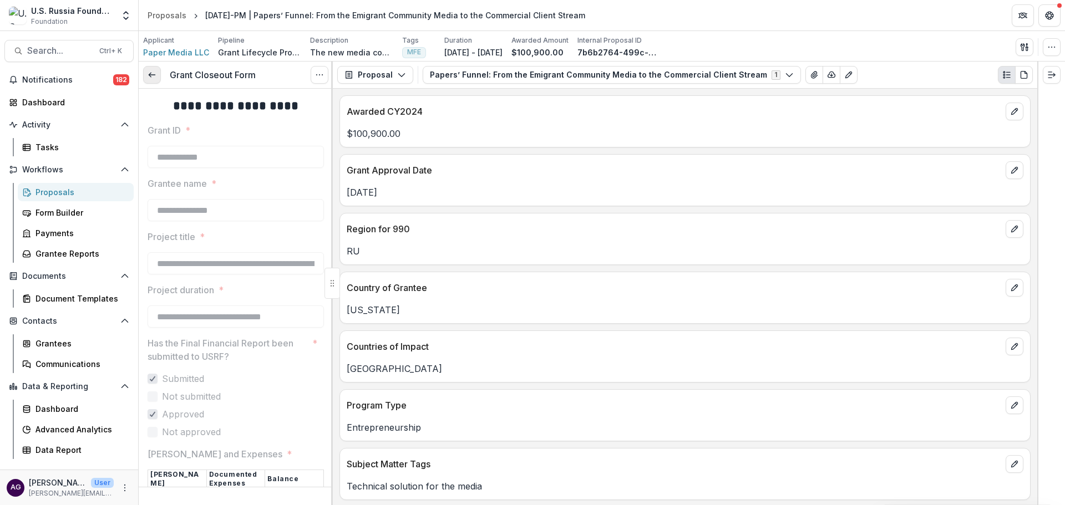
click at [150, 72] on icon at bounding box center [152, 74] width 9 height 9
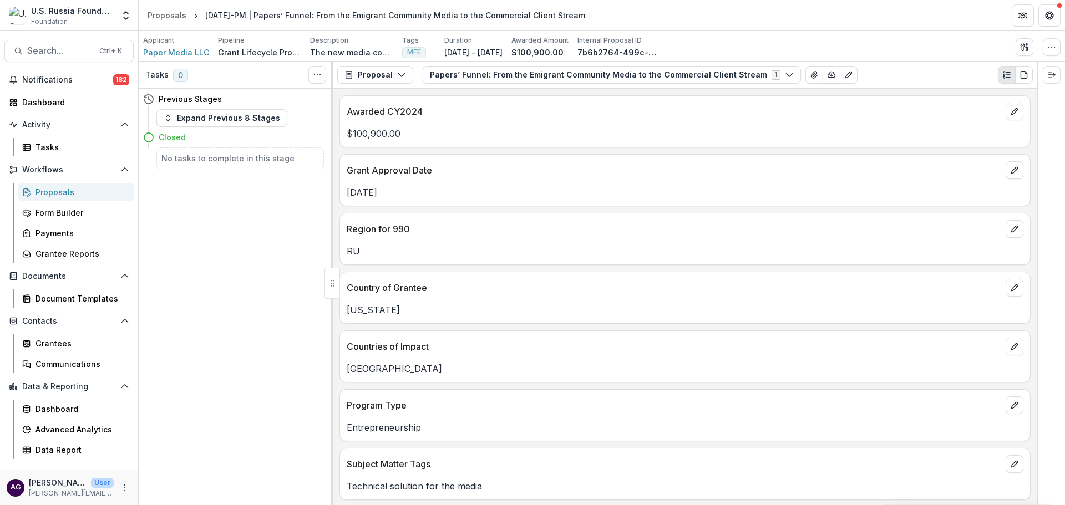
click at [63, 189] on div "Proposals" at bounding box center [79, 192] width 89 height 12
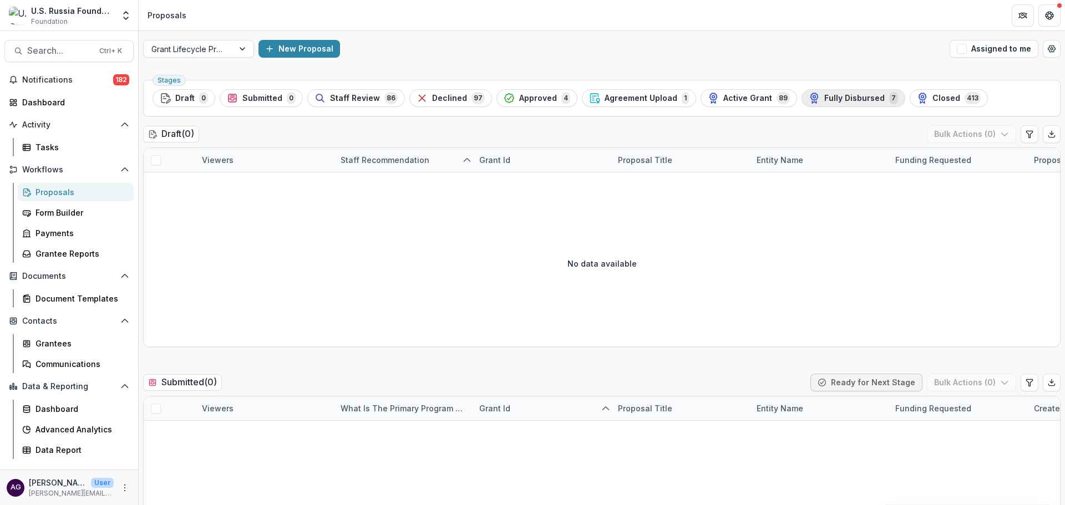
click at [832, 97] on span "Fully Disbursed" at bounding box center [854, 98] width 60 height 9
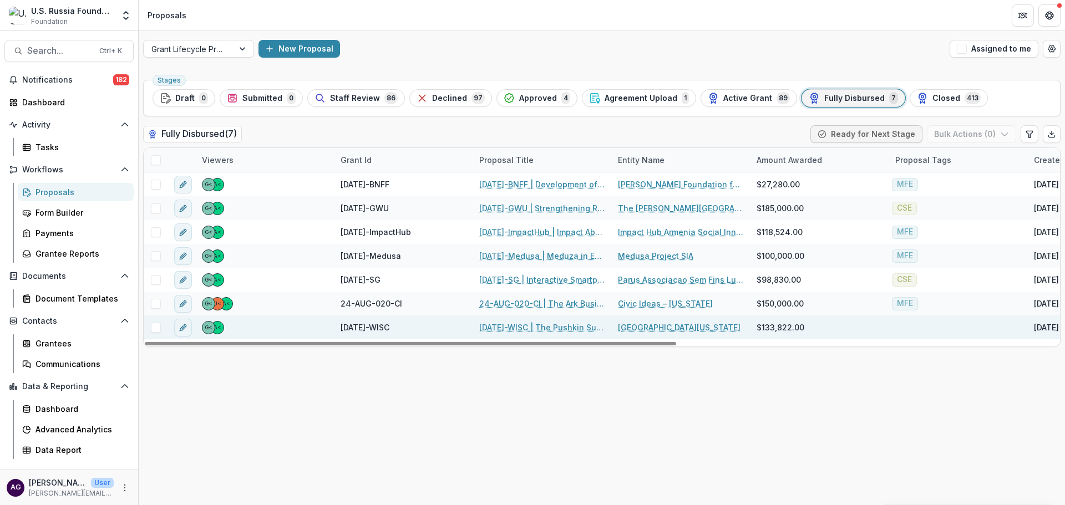
click at [503, 325] on link "24-AUG-109-WISC | The Pushkin Summer Institute: From High School to Professiona…" at bounding box center [541, 328] width 125 height 12
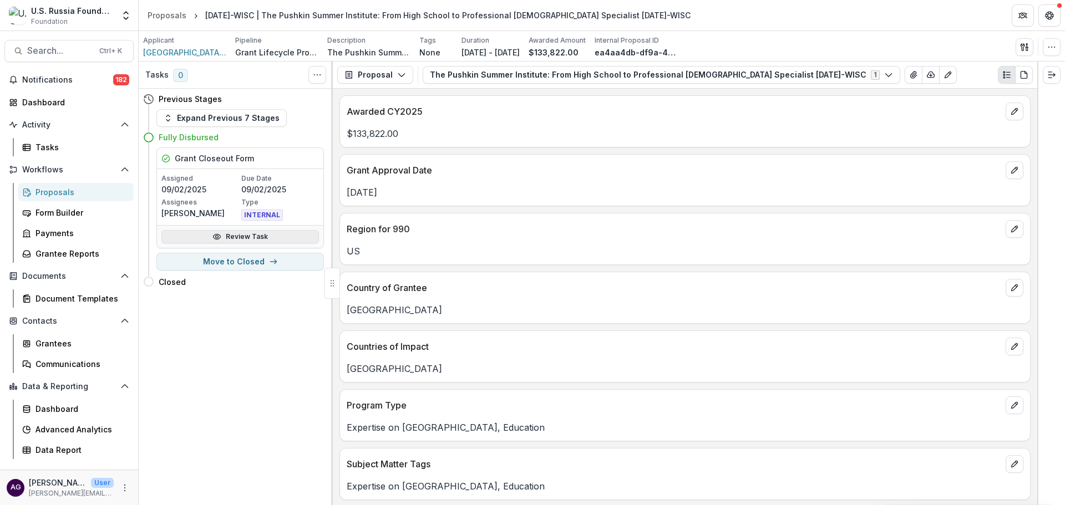
click at [228, 235] on link "Review Task" at bounding box center [240, 236] width 158 height 13
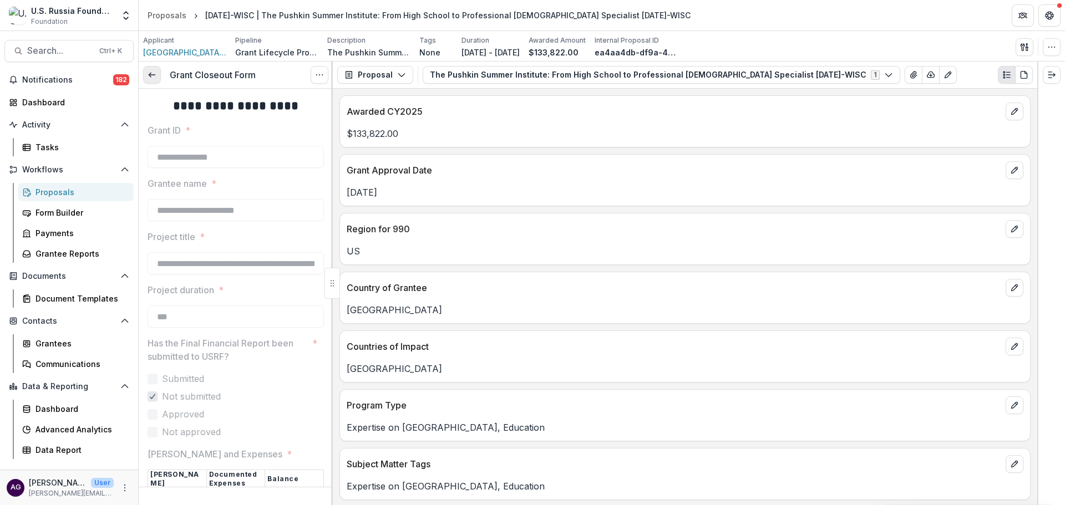
click at [153, 72] on icon at bounding box center [152, 74] width 9 height 9
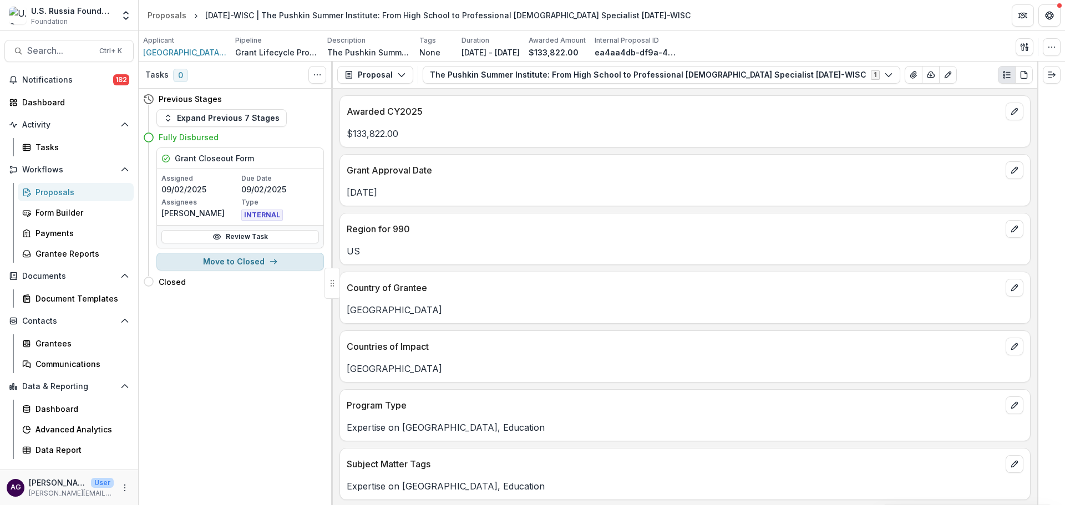
click at [252, 261] on button "Move to Closed" at bounding box center [239, 262] width 167 height 18
select select "******"
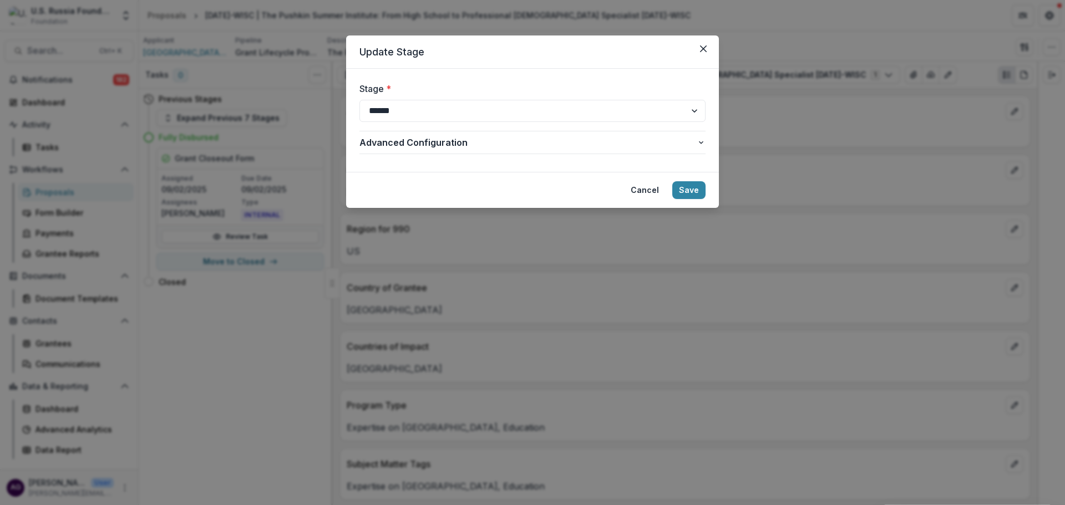
drag, startPoint x: 682, startPoint y: 189, endPoint x: 321, endPoint y: 336, distance: 390.3
click at [321, 336] on div "**********" at bounding box center [532, 252] width 1065 height 505
click at [636, 189] on button "Cancel" at bounding box center [645, 190] width 42 height 18
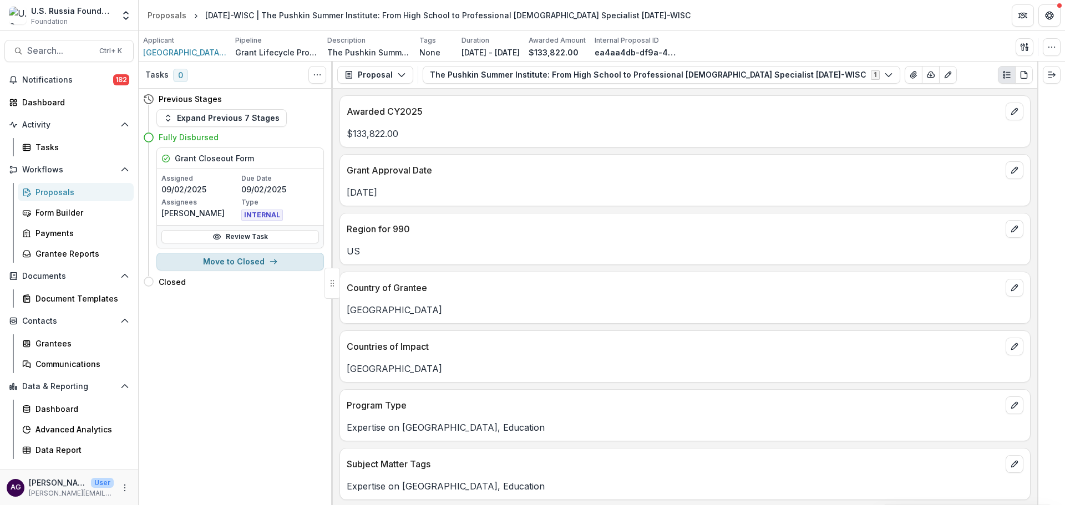
click at [250, 261] on button "Move to Closed" at bounding box center [239, 262] width 167 height 18
select select "******"
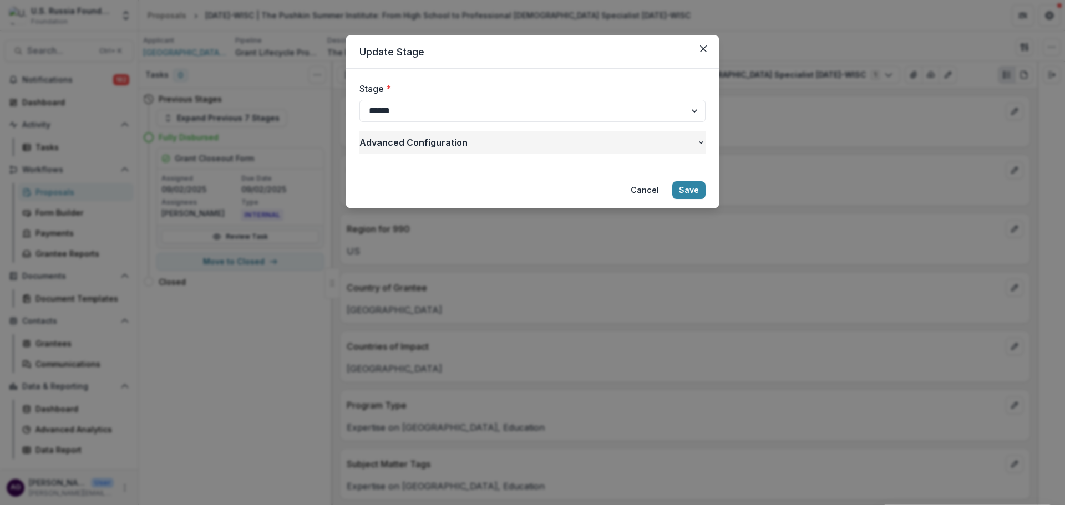
click at [700, 141] on icon "button" at bounding box center [701, 142] width 9 height 9
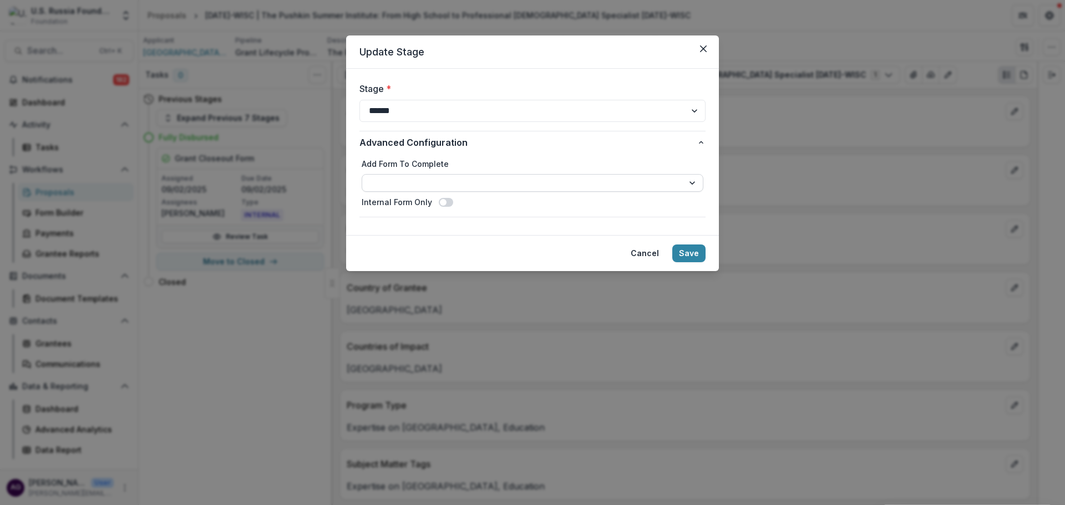
click at [693, 179] on select "**********" at bounding box center [533, 183] width 342 height 18
click at [578, 161] on label "Add Form To Complete" at bounding box center [533, 164] width 342 height 12
click at [578, 174] on select "**********" at bounding box center [533, 183] width 342 height 18
click at [689, 255] on button "Save" at bounding box center [688, 254] width 33 height 18
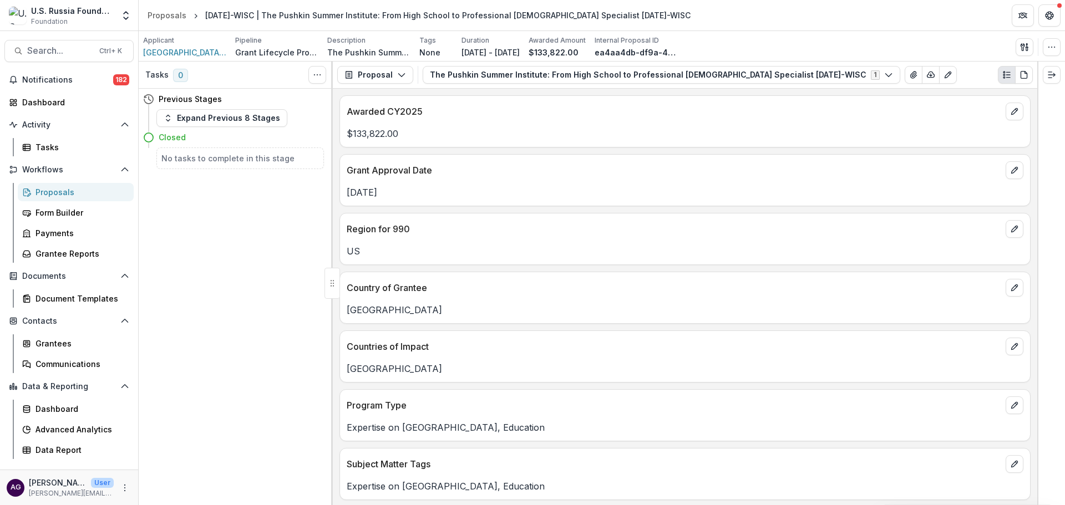
click at [64, 192] on div "Proposals" at bounding box center [79, 192] width 89 height 12
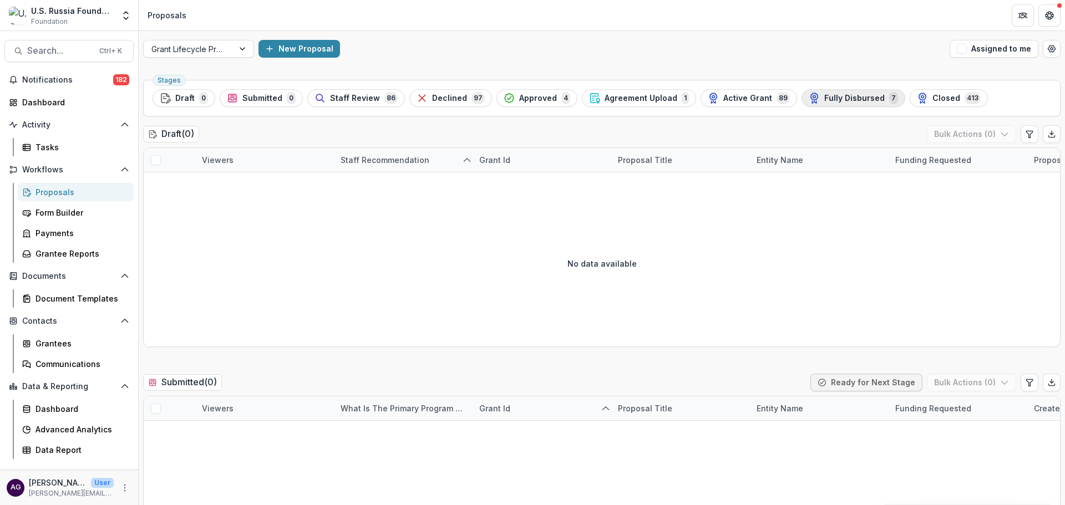
click at [824, 96] on span "Fully Disbursed" at bounding box center [854, 98] width 60 height 9
